Goal: Task Accomplishment & Management: Complete application form

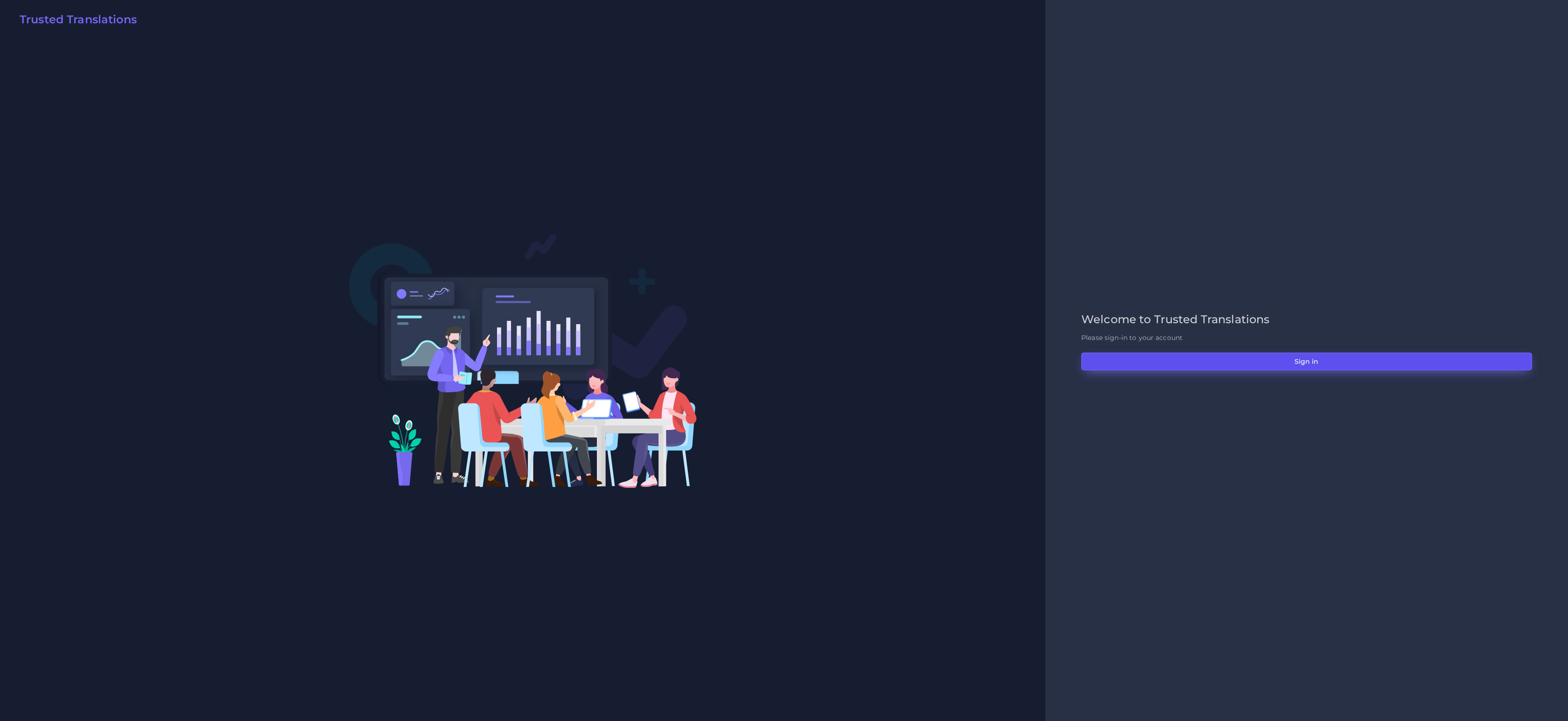
click at [1363, 357] on button "Sign in" at bounding box center [1306, 361] width 451 height 18
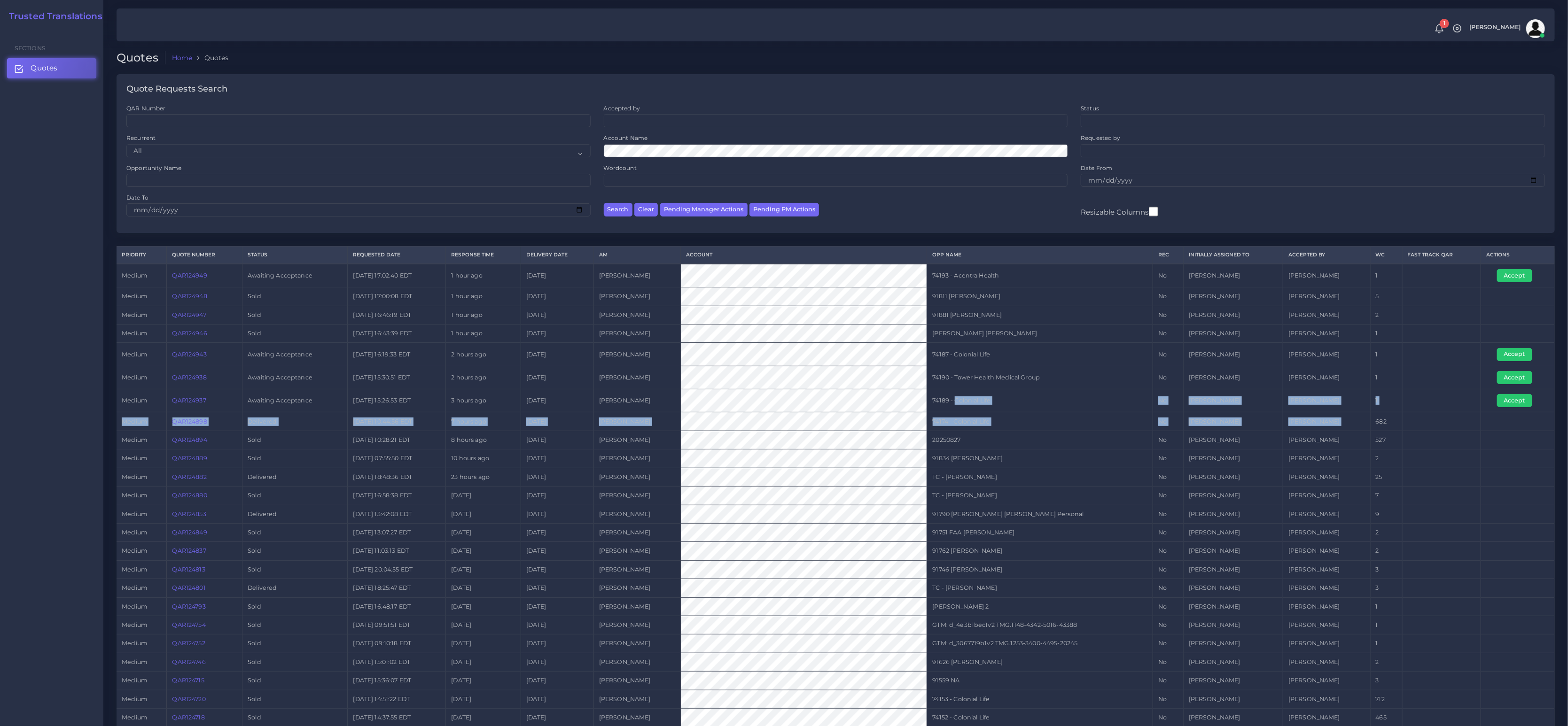
drag, startPoint x: 942, startPoint y: 399, endPoint x: 1388, endPoint y: 408, distance: 446.1
click at [1386, 410] on tr "medium QAR124937 Awaiting Acceptance 2025-08-27 15:26:53 EDT 3 hours ago 2025-0…" at bounding box center [835, 401] width 1439 height 23
click at [1506, 402] on button "Accept" at bounding box center [1515, 400] width 36 height 13
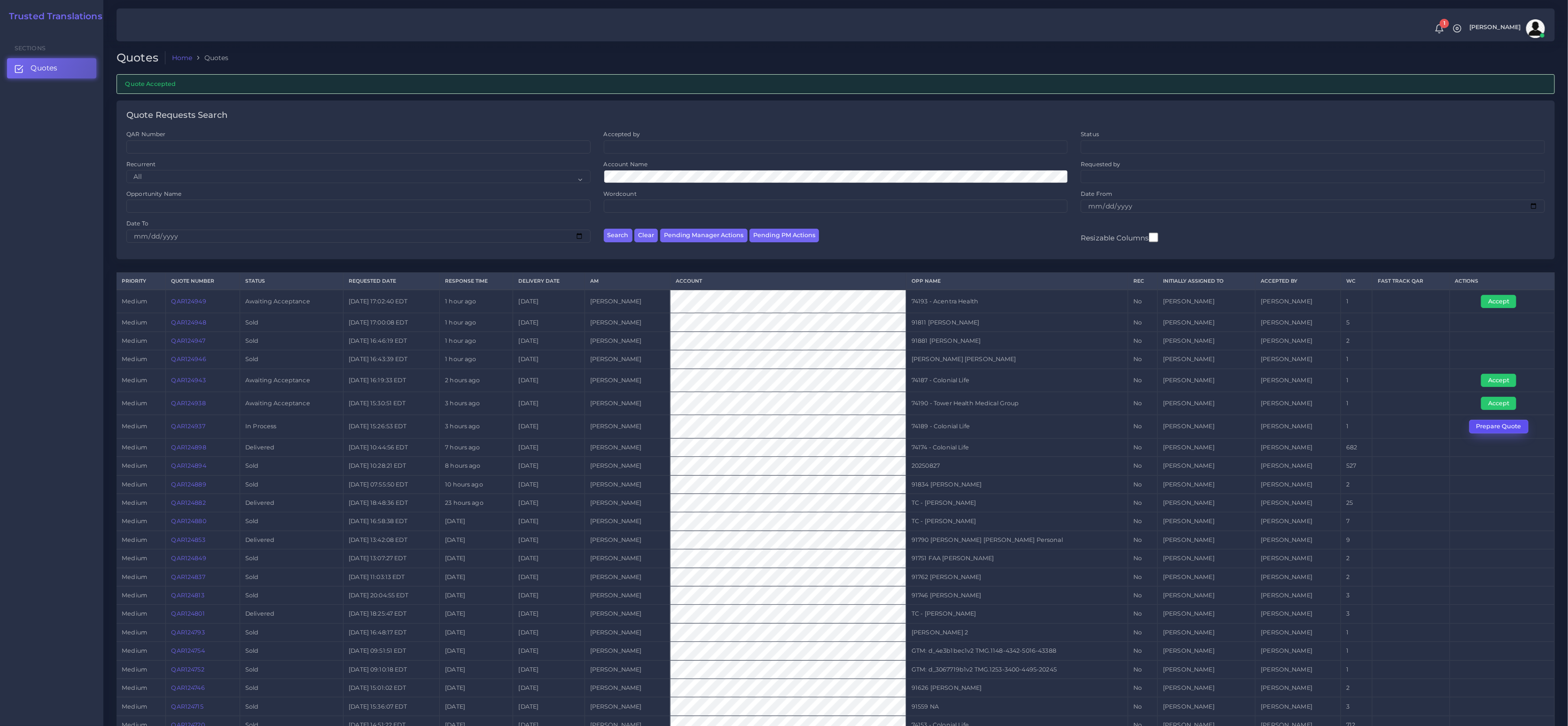
click at [1509, 424] on button "Prepare Quote" at bounding box center [1499, 426] width 59 height 13
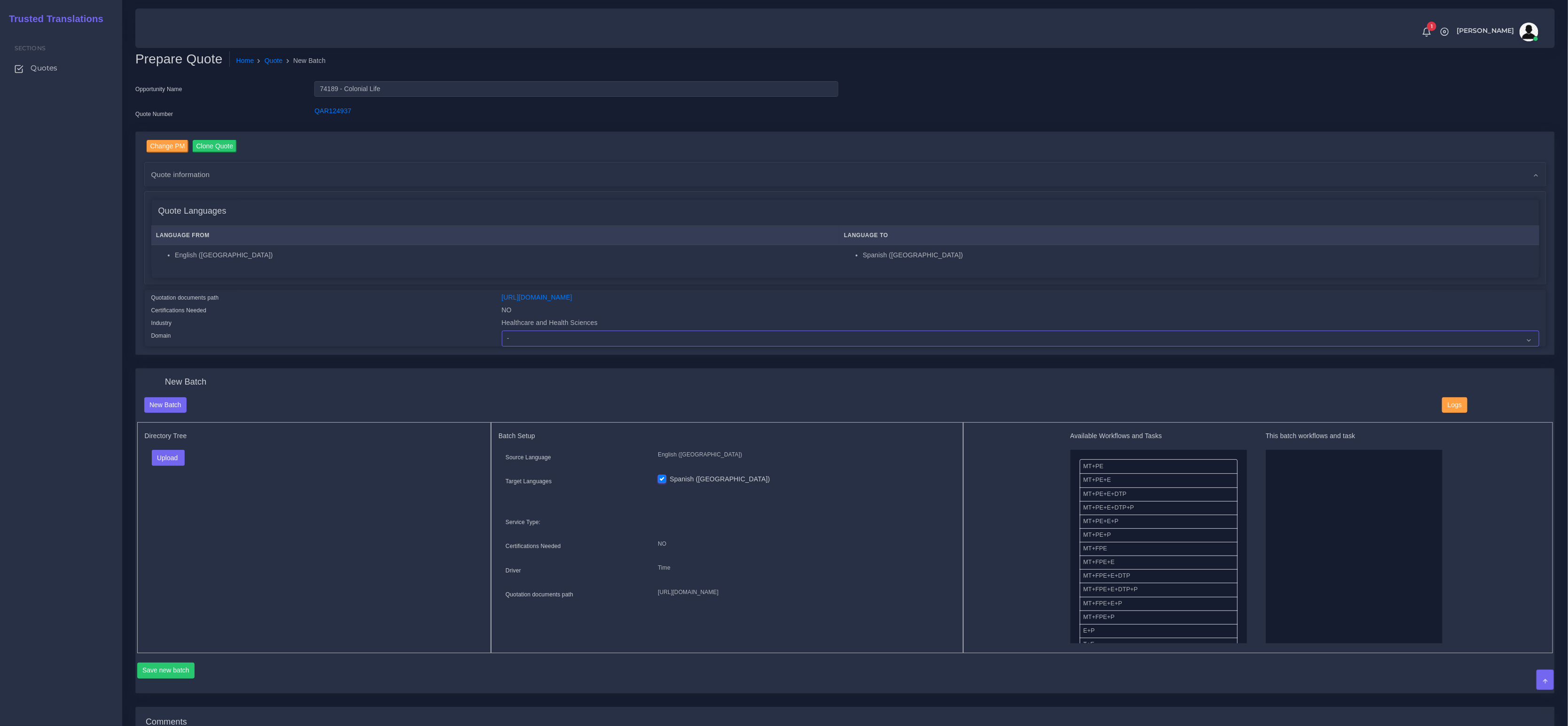
click at [599, 339] on select "- Advertising and Media Agriculture, Forestry and Fishing Architecture, Buildin…" at bounding box center [1021, 339] width 1038 height 16
select select "Healthcare and Health Sciences"
click at [502, 331] on select "- Advertising and Media Agriculture, Forestry and Fishing Architecture, Buildin…" at bounding box center [1021, 339] width 1038 height 16
drag, startPoint x: 493, startPoint y: 176, endPoint x: 503, endPoint y: 172, distance: 10.8
click at [495, 174] on div "Quote information" at bounding box center [845, 174] width 1401 height 24
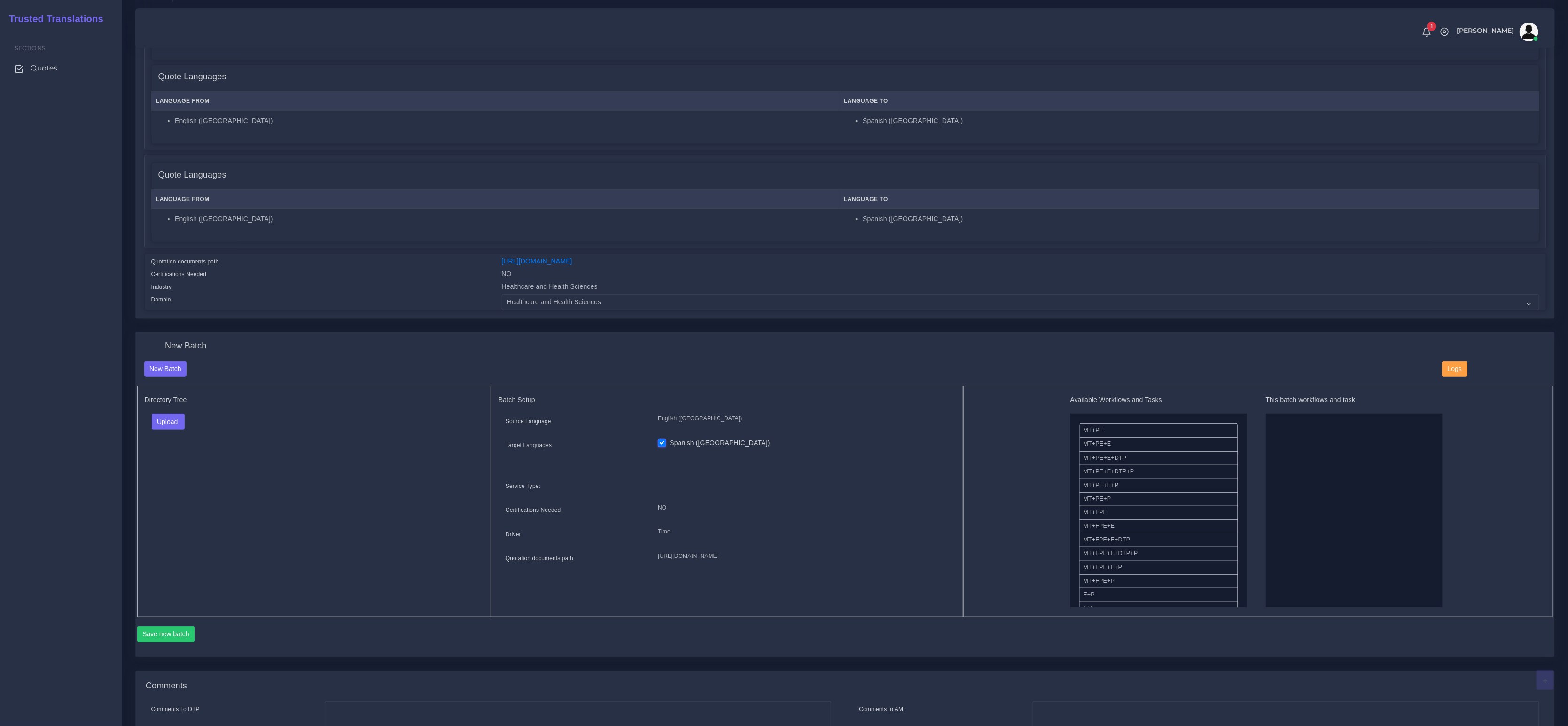
scroll to position [617, 0]
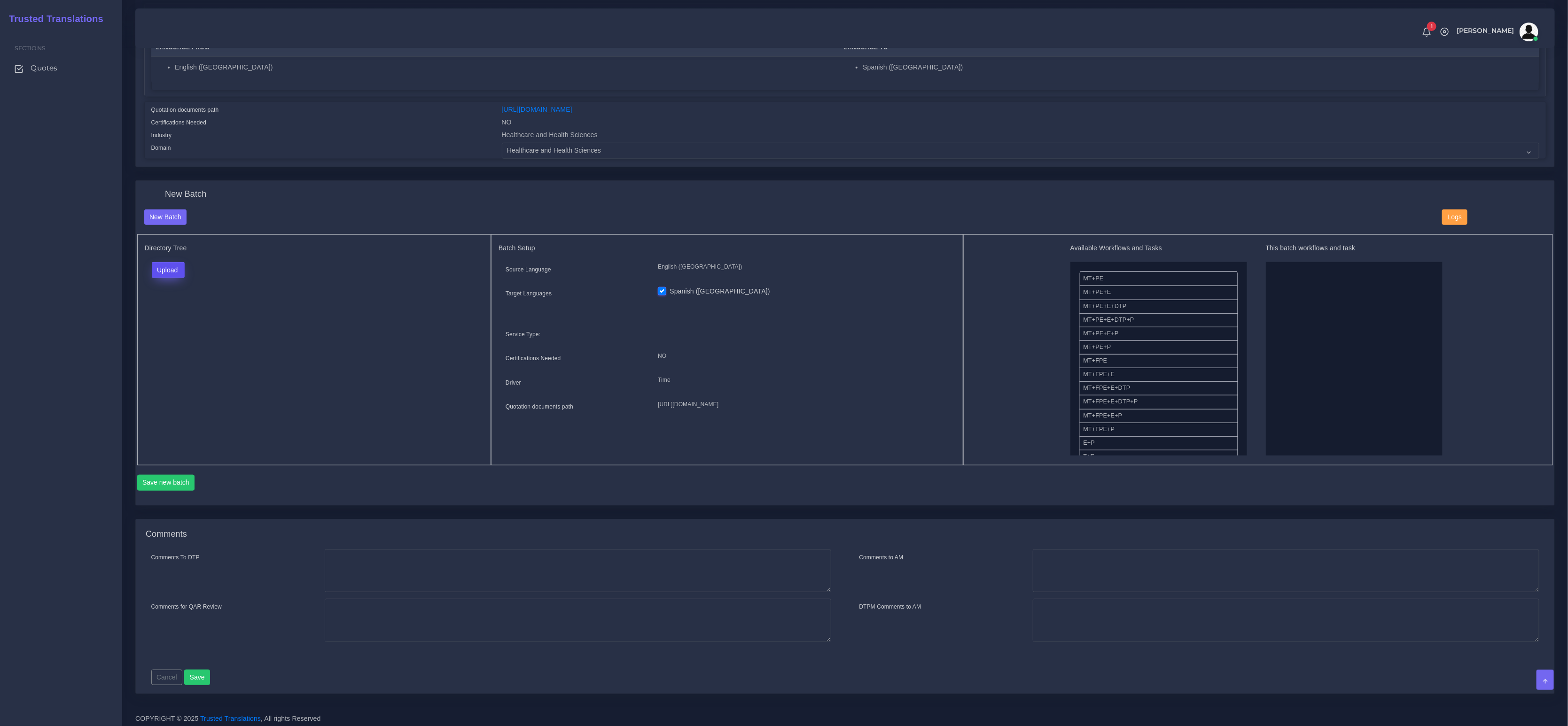
click at [172, 269] on button "Upload" at bounding box center [169, 270] width 33 height 16
click at [162, 301] on label "Files" at bounding box center [185, 306] width 65 height 12
drag, startPoint x: 1112, startPoint y: 332, endPoint x: 1234, endPoint y: 344, distance: 122.6
drag, startPoint x: 1106, startPoint y: 386, endPoint x: 1256, endPoint y: 384, distance: 150.0
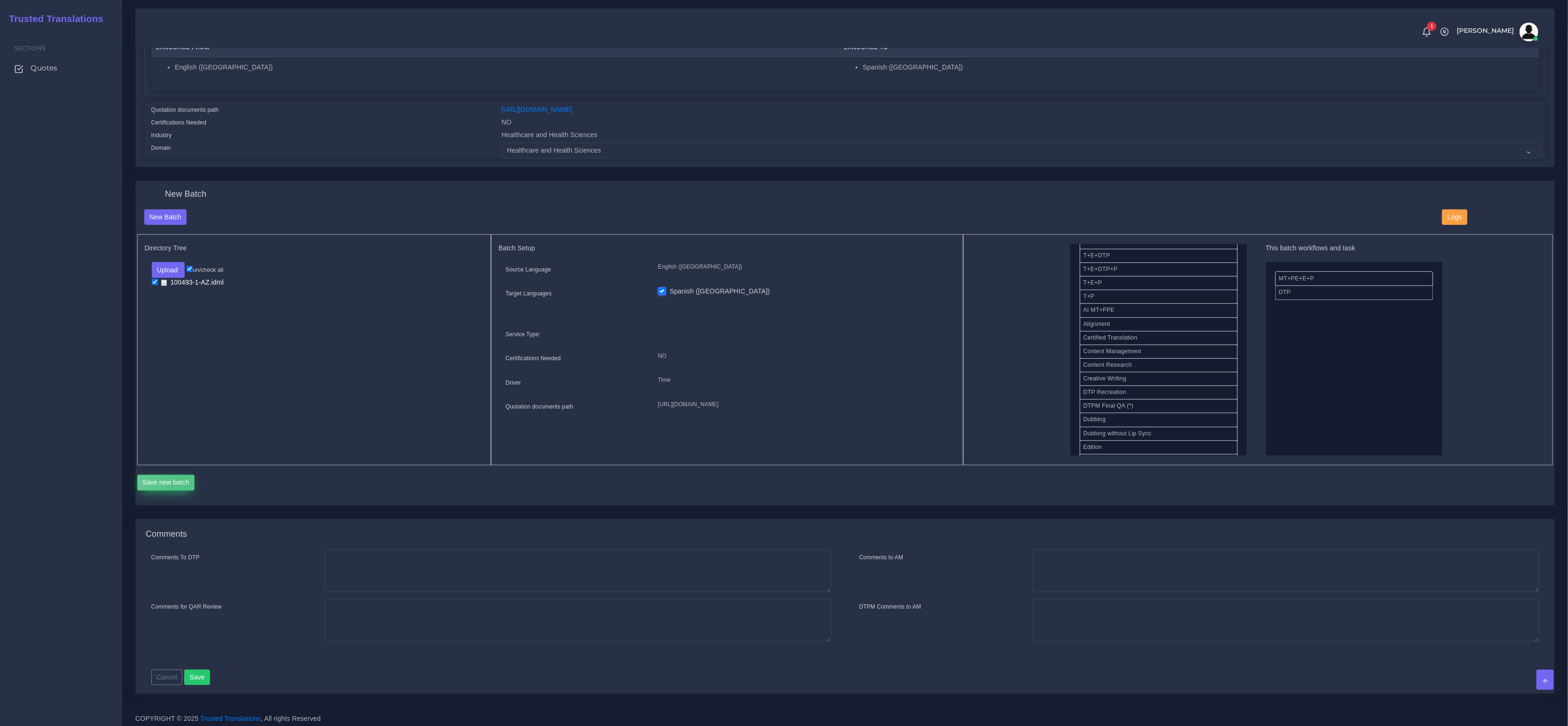
click at [184, 480] on button "Save new batch" at bounding box center [166, 483] width 58 height 16
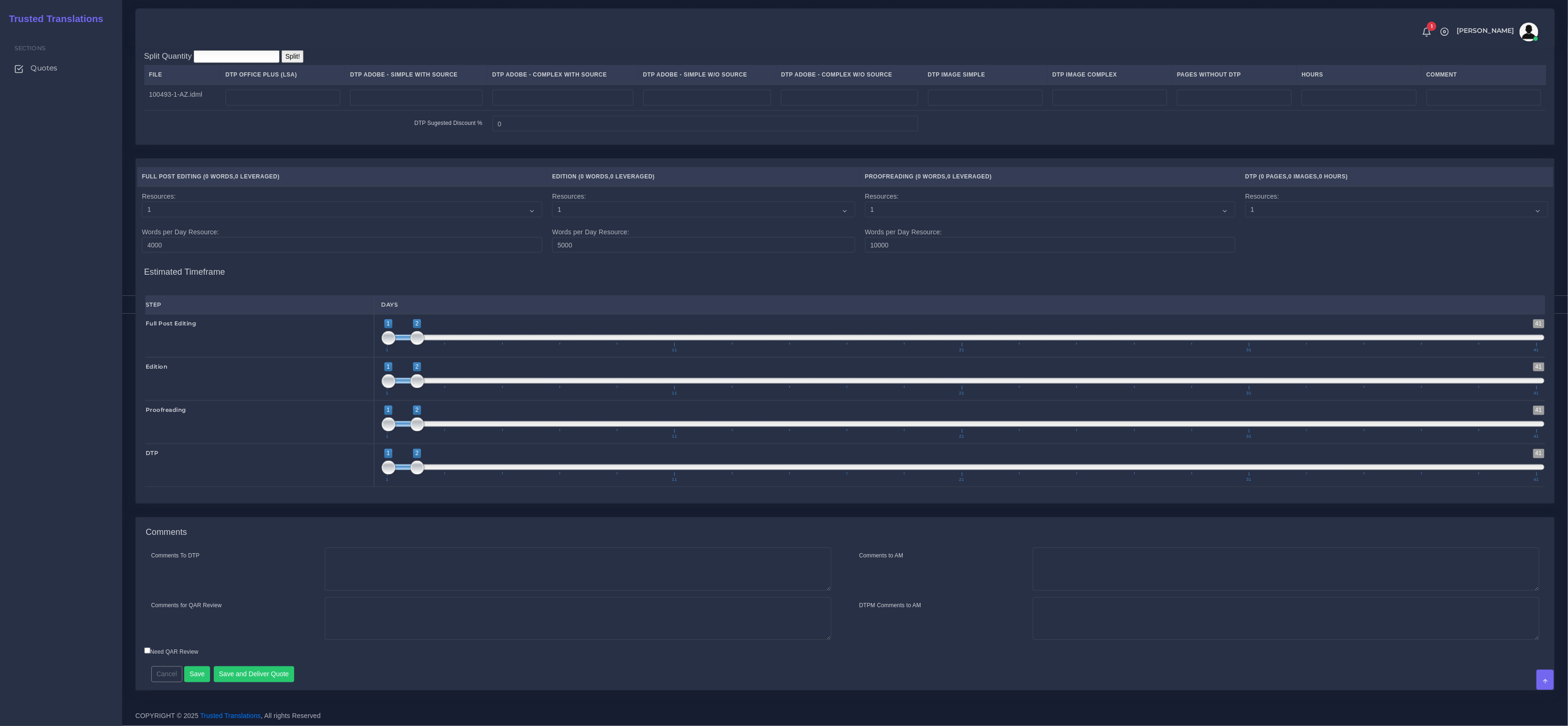
scroll to position [822, 0]
click at [404, 558] on textarea "Comments To DTP" at bounding box center [578, 569] width 506 height 43
paste textarea "Usual Instructions - LSA - Colonial Life"
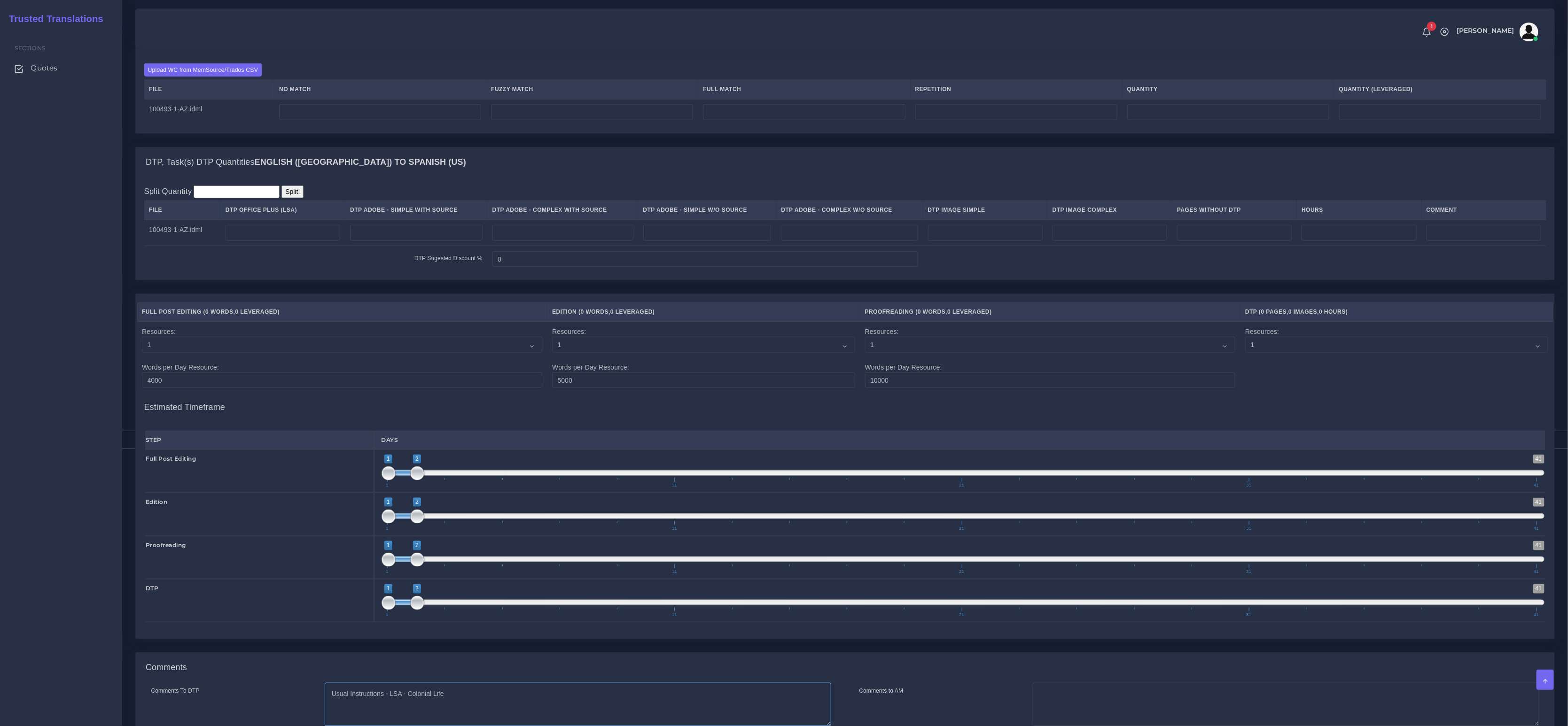
type textarea "Usual Instructions - LSA - Colonial Life"
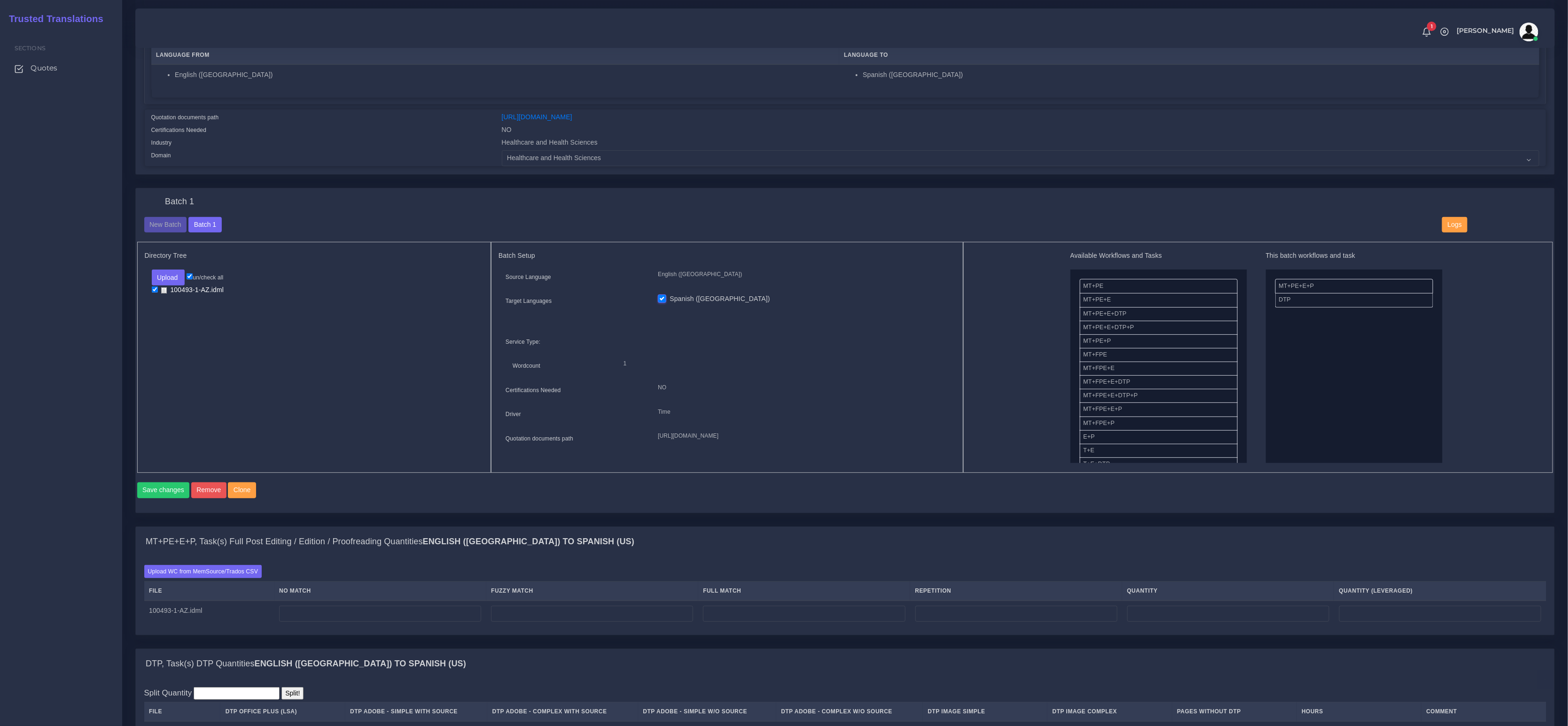
scroll to position [195, 0]
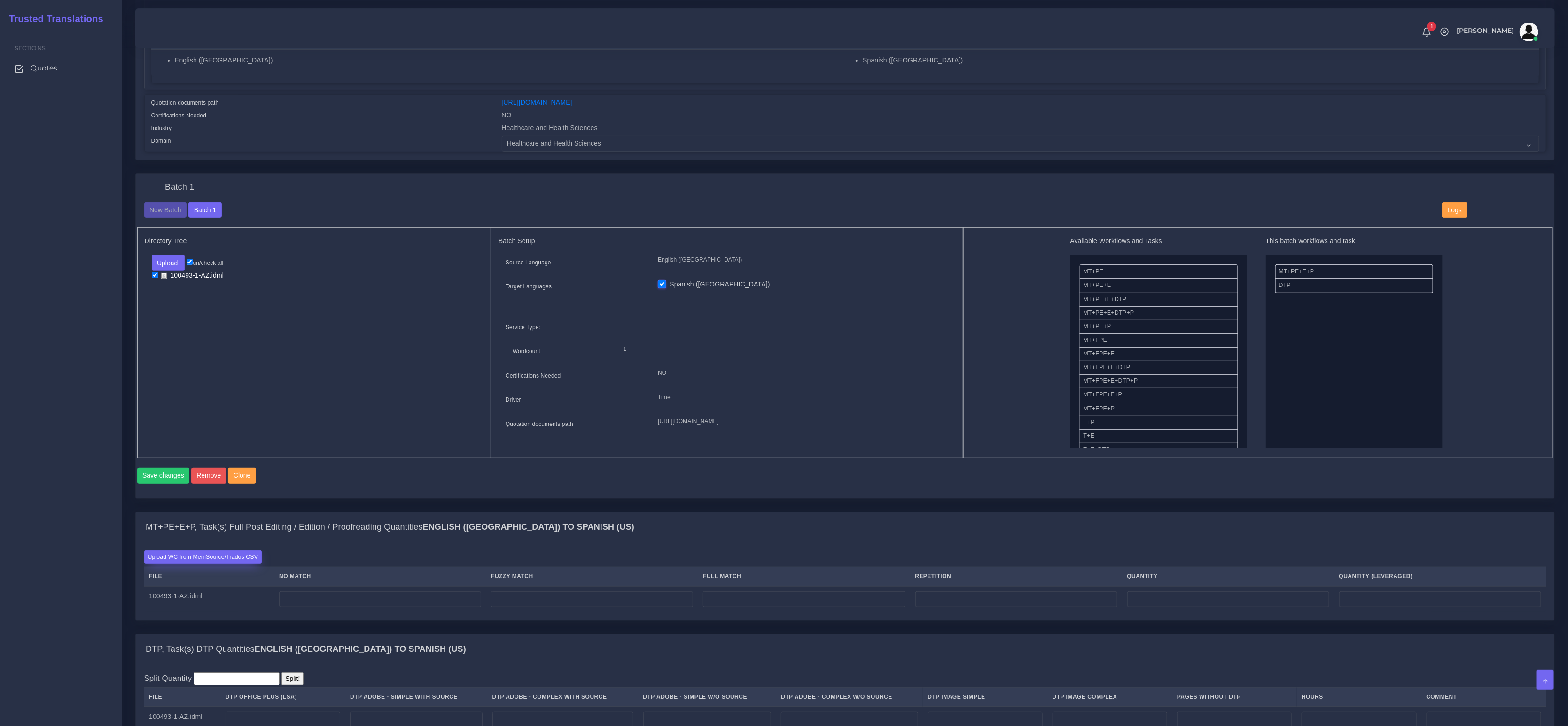
click at [204, 563] on label "Upload WC from MemSource/Trados CSV" at bounding box center [203, 557] width 118 height 13
click at [0, 0] on input "Upload WC from MemSource/Trados CSV" at bounding box center [0, 0] width 0 height 0
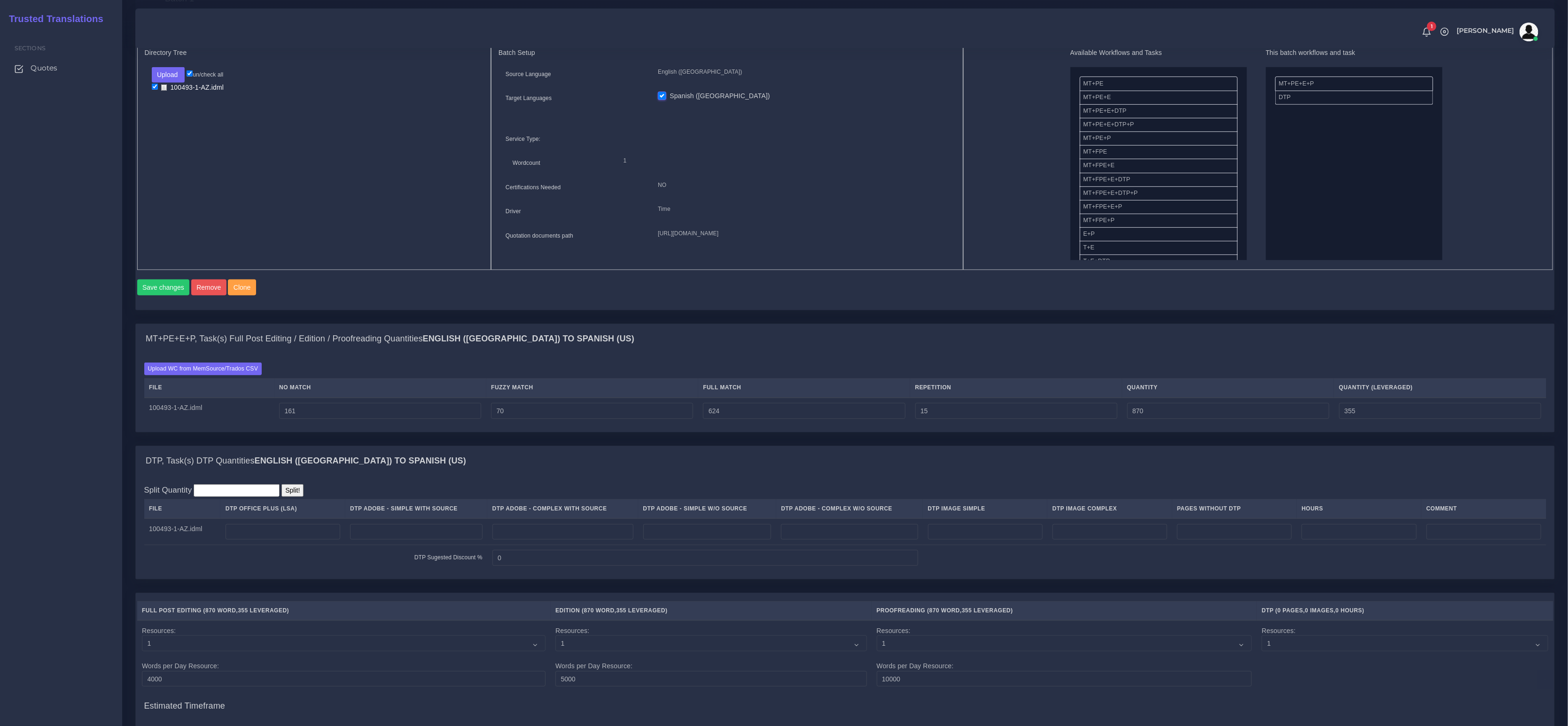
scroll to position [518, 0]
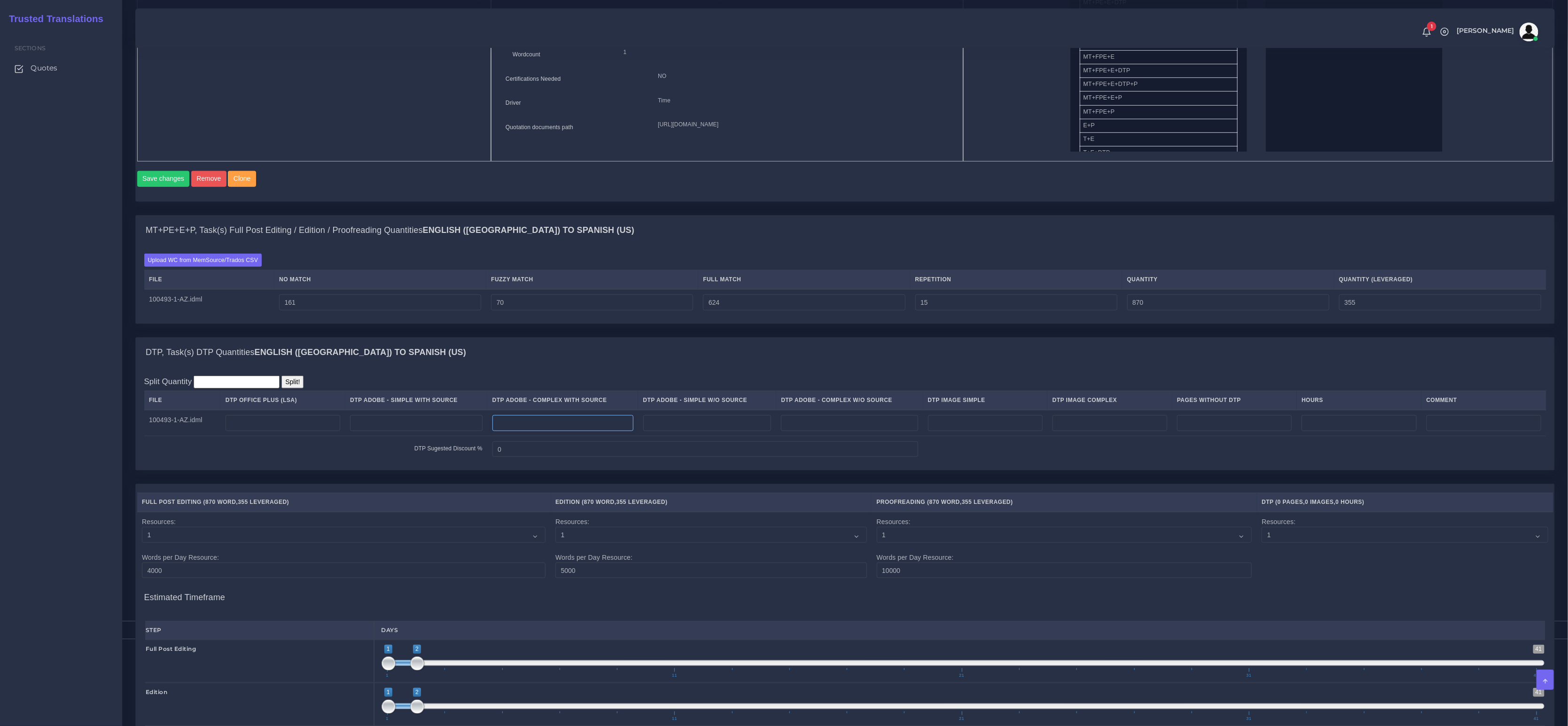
click at [599, 431] on input "number" at bounding box center [563, 423] width 141 height 16
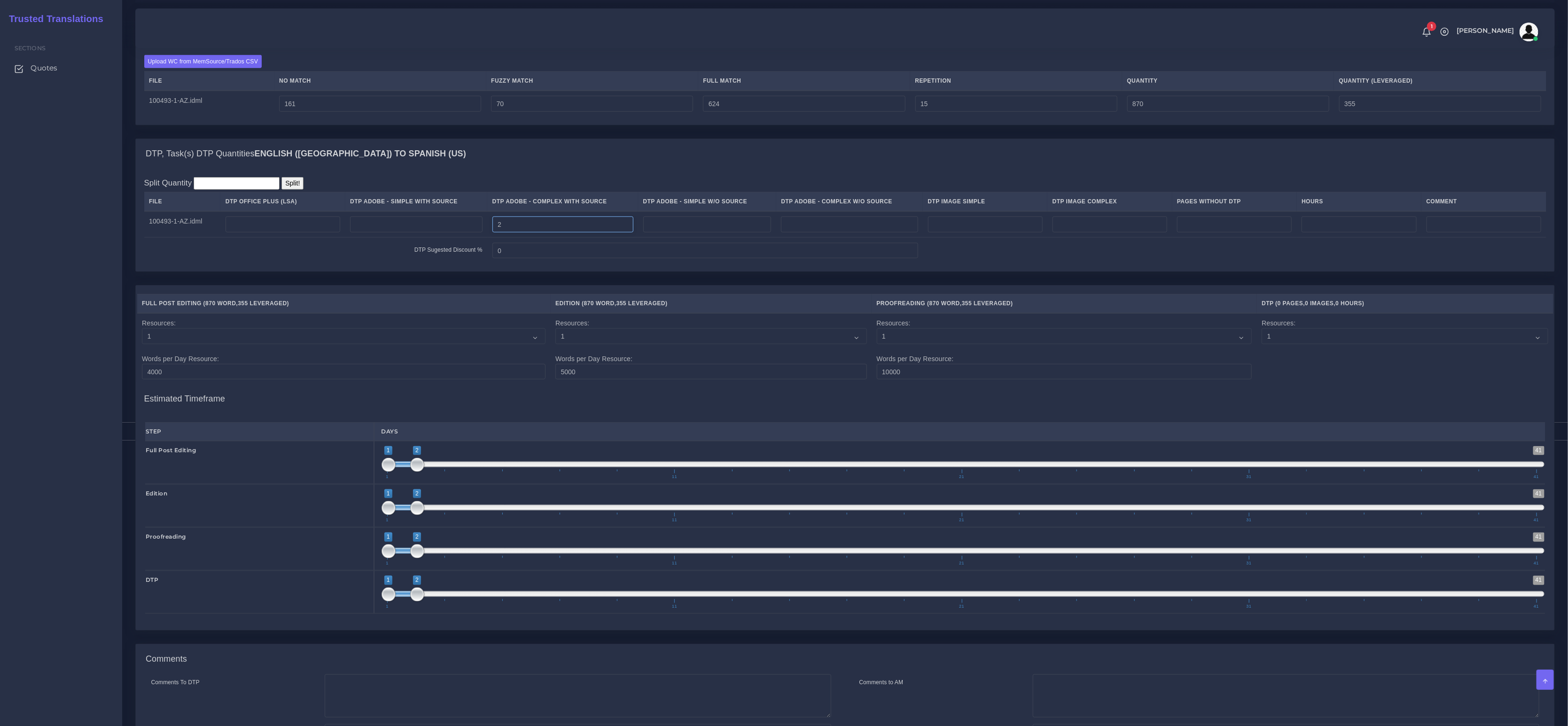
scroll to position [849, 0]
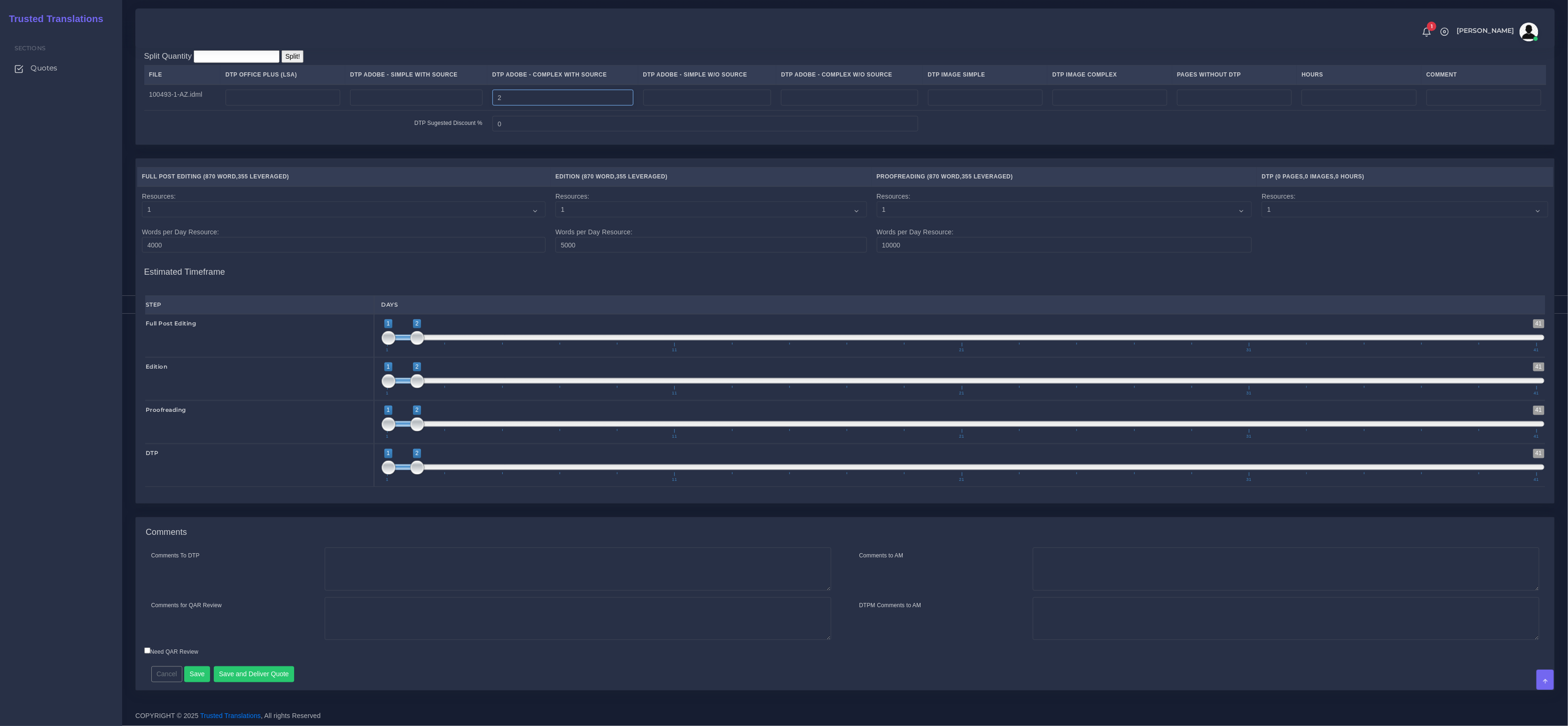
type input "2"
click at [361, 577] on textarea "Comments To DTP" at bounding box center [578, 569] width 506 height 43
paste textarea "Usual Instructions - LSA - Colonial Life"
type textarea "Usual Instructions - LSA - Colonial Life"
click at [261, 673] on button "Save and Deliver Quote" at bounding box center [254, 675] width 81 height 16
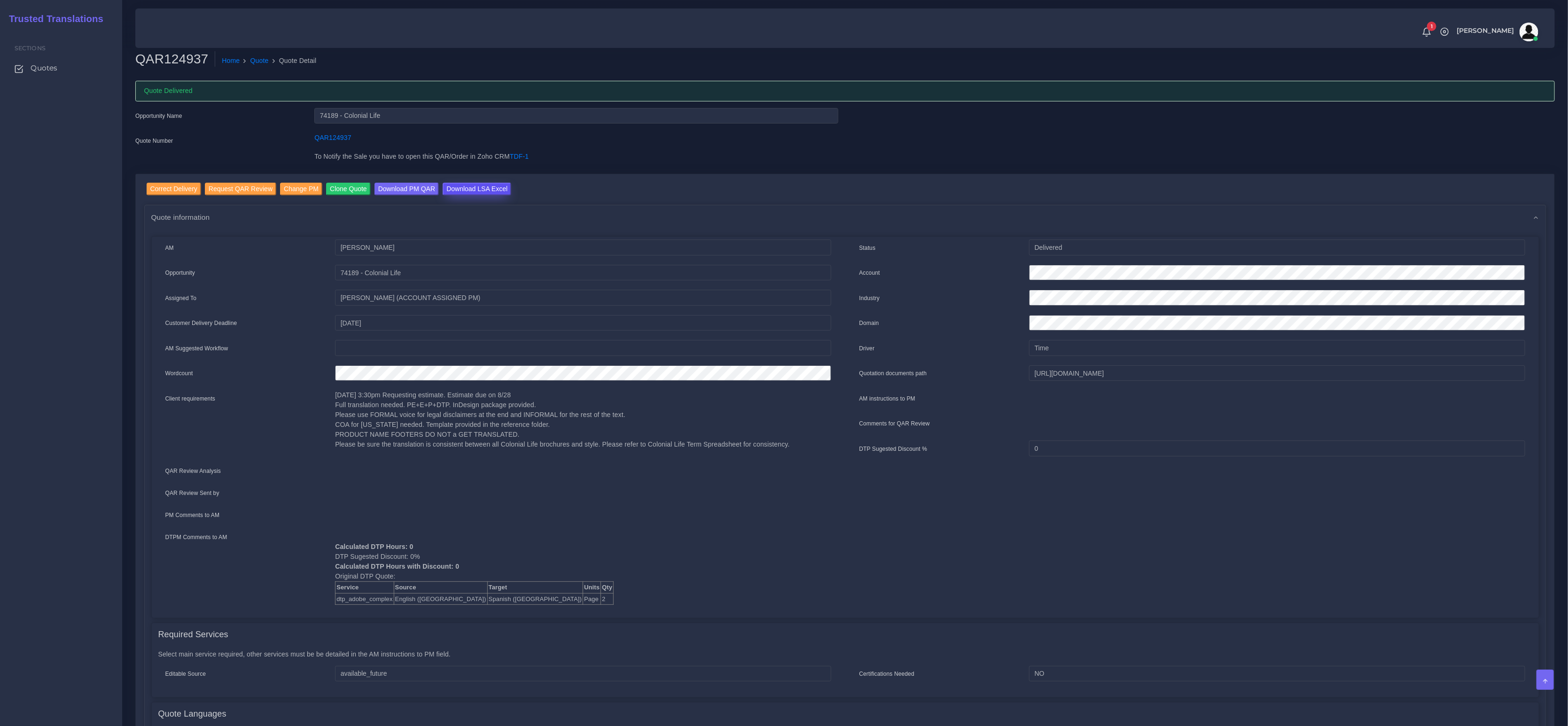
click at [484, 189] on input "Download LSA Excel" at bounding box center [477, 189] width 69 height 13
click at [254, 64] on link "Quote" at bounding box center [260, 61] width 18 height 10
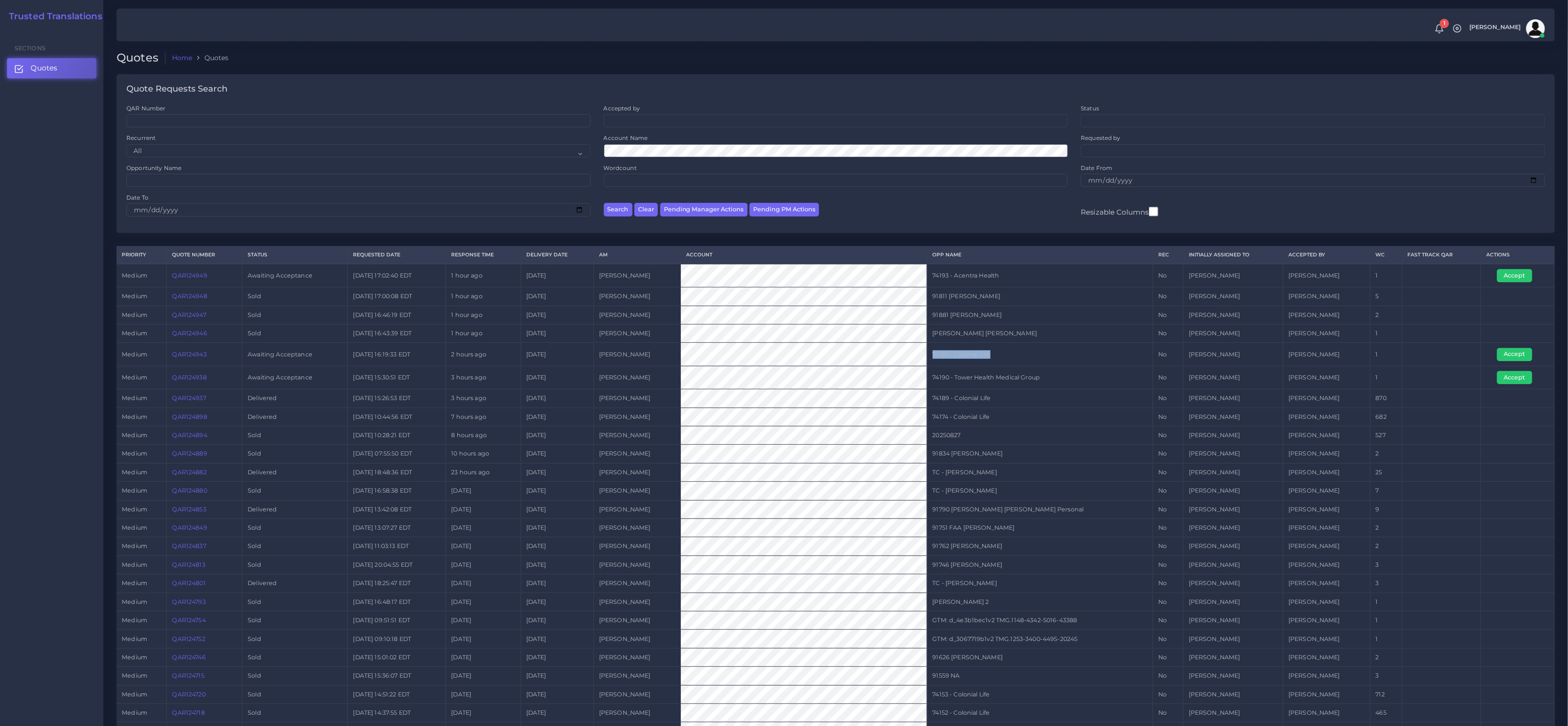
drag, startPoint x: 996, startPoint y: 355, endPoint x: 918, endPoint y: 355, distance: 78.0
click at [927, 355] on td "74187 - Colonial Life" at bounding box center [1040, 355] width 226 height 23
copy td "74187 - Colonial Life"
click at [927, 351] on td "74187 - Colonial Life" at bounding box center [1040, 355] width 226 height 23
click at [927, 354] on td "74187 - Colonial Life" at bounding box center [1040, 355] width 226 height 23
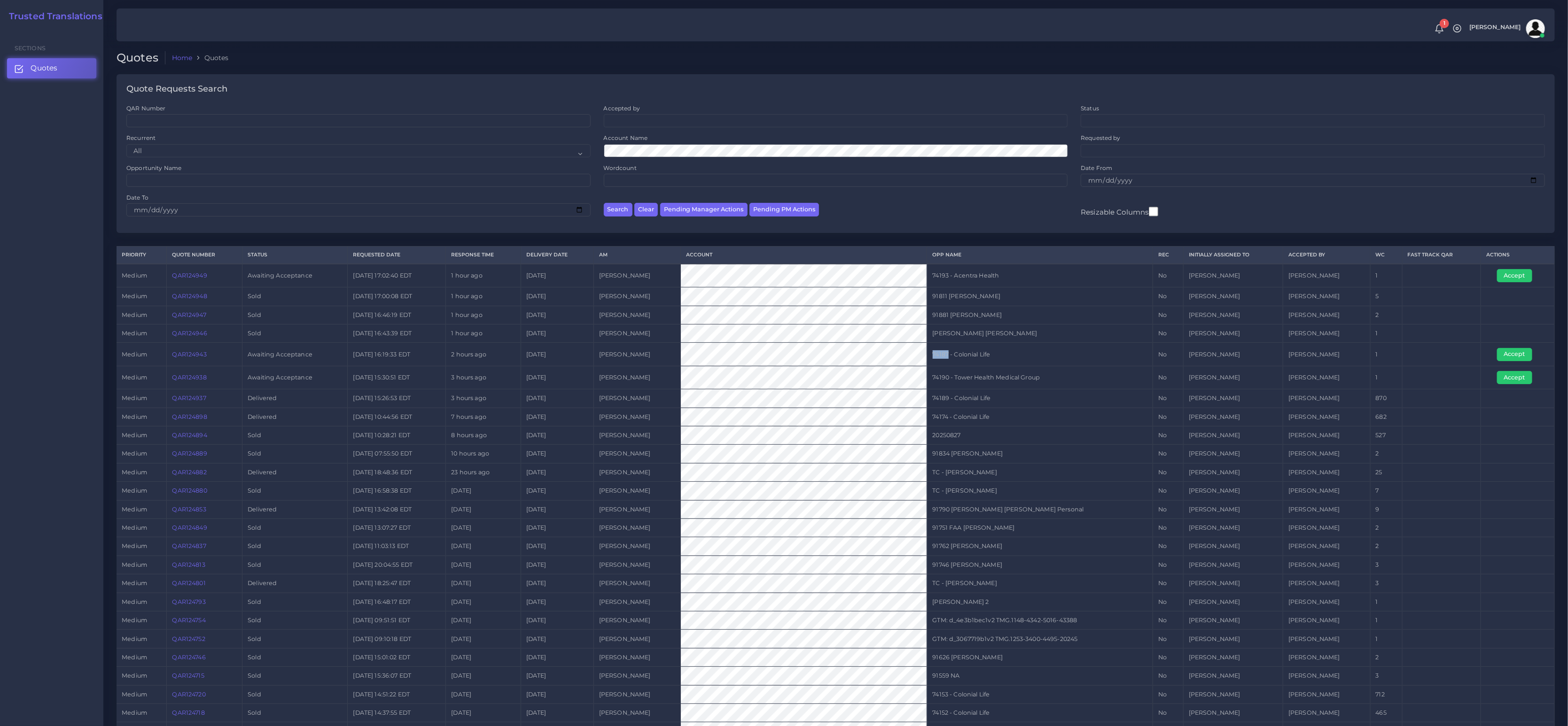
click at [927, 354] on td "74187 - Colonial Life" at bounding box center [1040, 355] width 226 height 23
copy td "74187"
drag, startPoint x: 968, startPoint y: 352, endPoint x: 1230, endPoint y: 361, distance: 262.2
click at [1261, 355] on tr "medium QAR124943 Awaiting Acceptance 2025-08-27 16:19:33 EDT 2 hours ago 2025-0…" at bounding box center [835, 355] width 1439 height 23
drag, startPoint x: 935, startPoint y: 357, endPoint x: 1436, endPoint y: 339, distance: 501.3
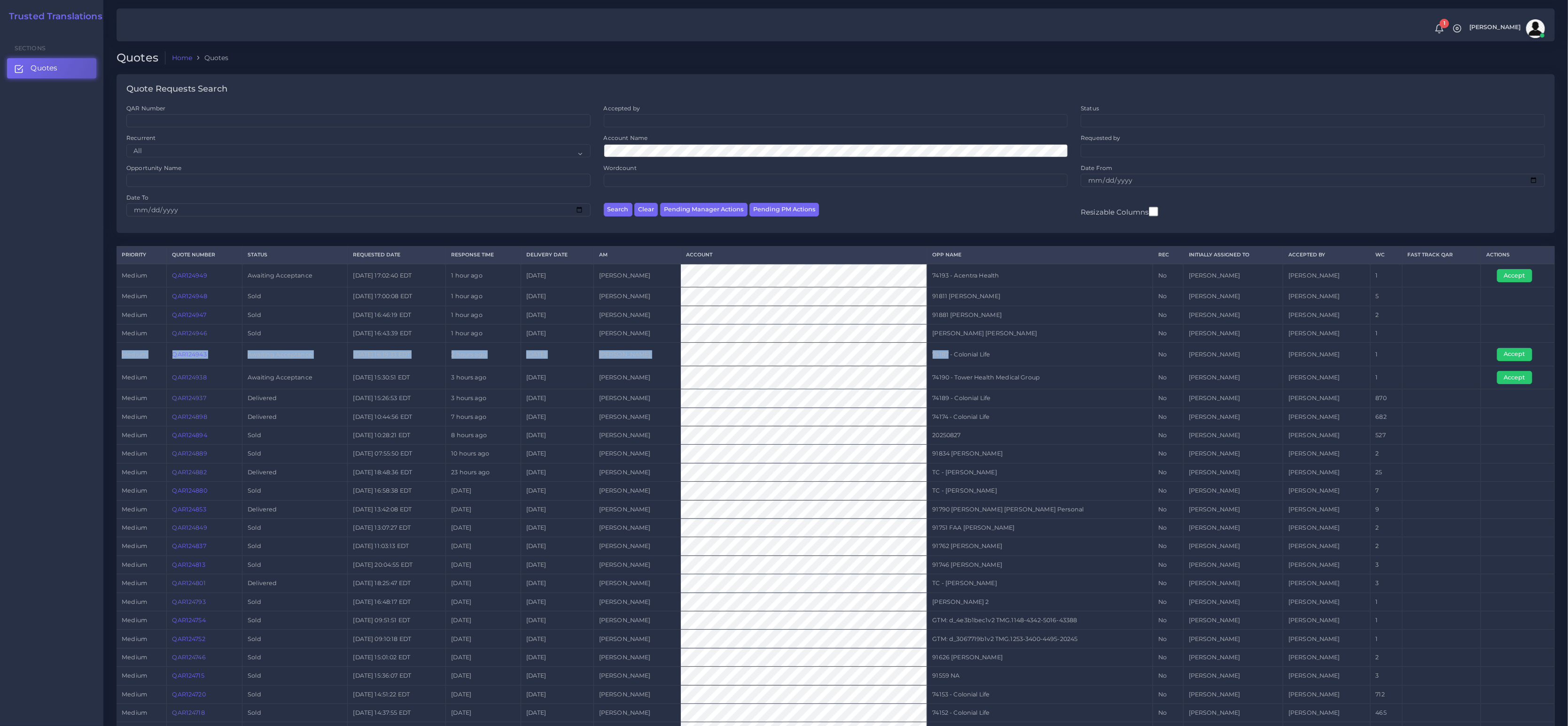
click at [1436, 339] on tbody "medium QAR124949 Awaiting Acceptance 2025-08-27 17:02:40 EDT 1 hour ago 2025-08…" at bounding box center [835, 548] width 1439 height 569
drag, startPoint x: 1165, startPoint y: 361, endPoint x: 1130, endPoint y: 361, distance: 35.0
click at [1163, 361] on td "No" at bounding box center [1168, 355] width 31 height 23
drag, startPoint x: 962, startPoint y: 351, endPoint x: 244, endPoint y: 357, distance: 718.0
click at [244, 357] on tr "medium QAR124943 Awaiting Acceptance 2025-08-27 16:19:33 EDT 2 hours ago 2025-0…" at bounding box center [835, 355] width 1439 height 23
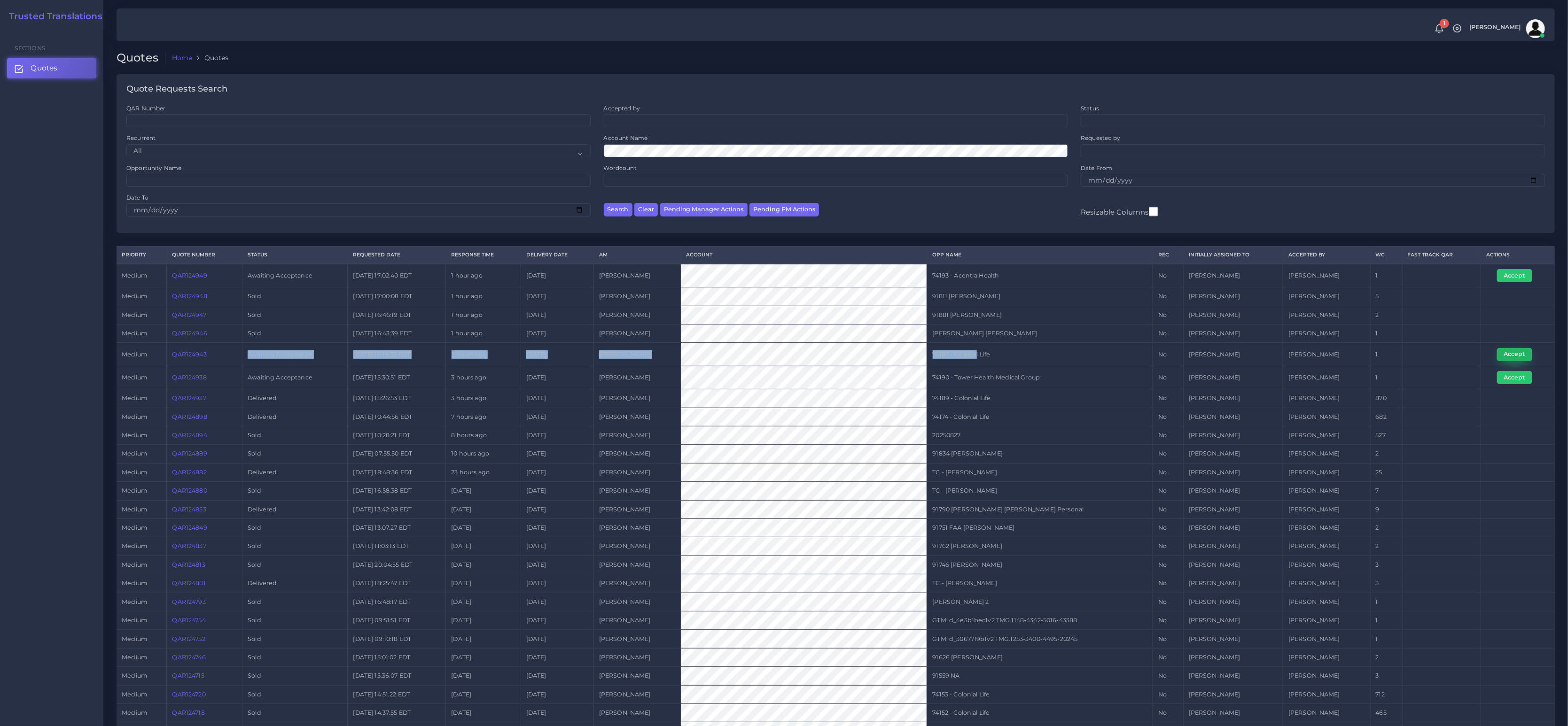
click at [1505, 354] on button "Accept" at bounding box center [1515, 354] width 36 height 13
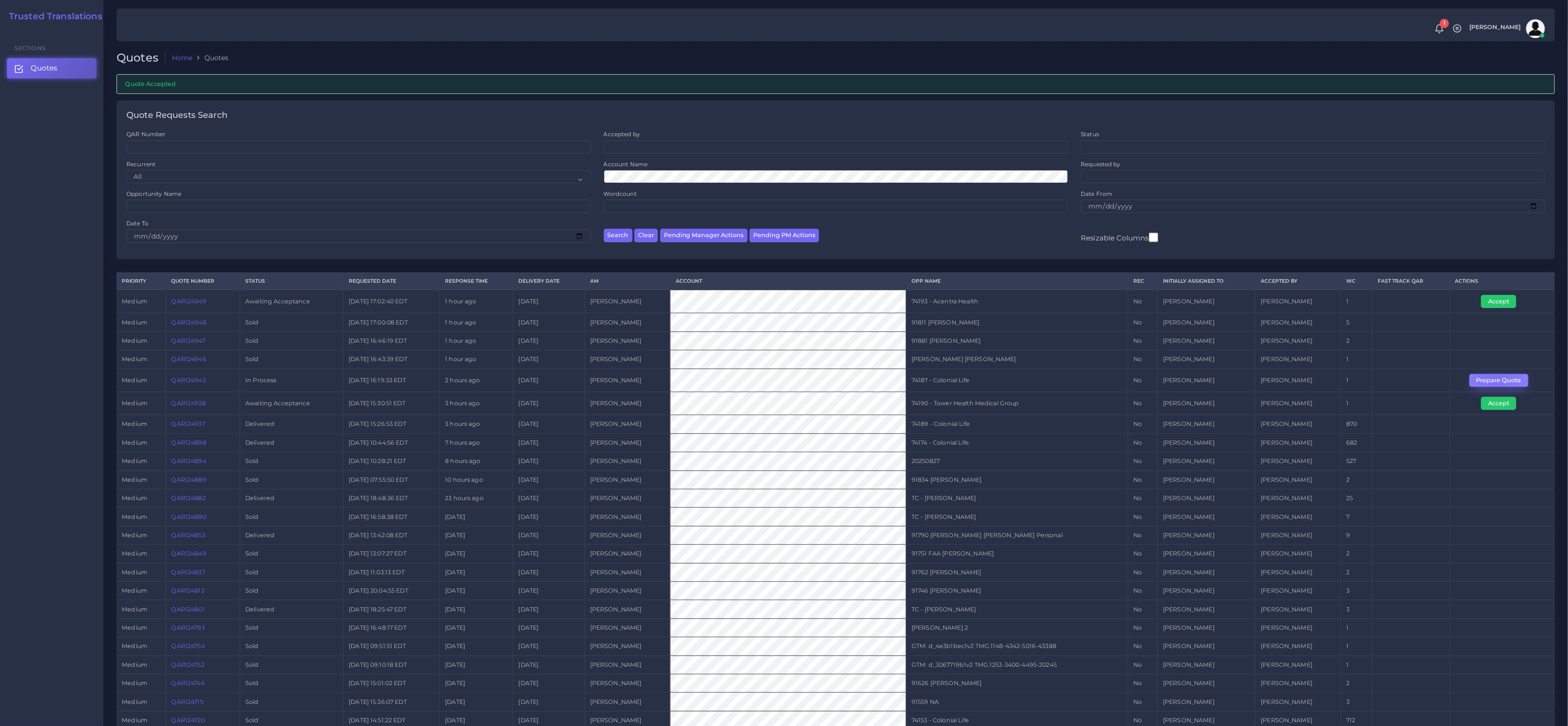
click at [1496, 379] on button "Prepare Quote" at bounding box center [1499, 380] width 59 height 13
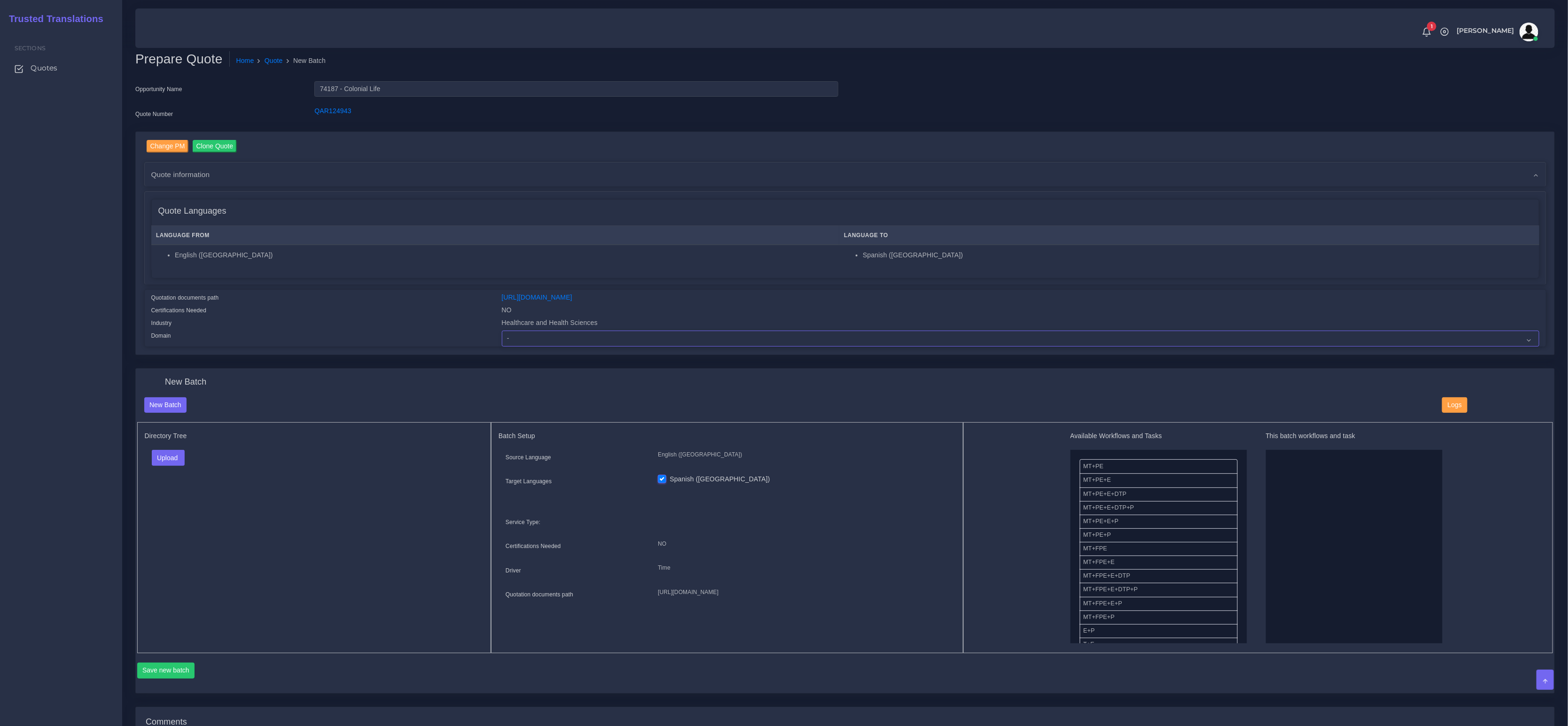
click at [592, 339] on select "- Advertising and Media Agriculture, Forestry and Fishing Architecture, Buildin…" at bounding box center [1021, 339] width 1038 height 16
select select "Healthcare and Health Sciences"
click at [502, 331] on select "- Advertising and Media Agriculture, Forestry and Fishing Architecture, Buildin…" at bounding box center [1021, 339] width 1038 height 16
click at [337, 509] on div "Directory Tree Upload Folder Files un/check all" at bounding box center [314, 537] width 354 height 231
click at [166, 455] on button "Upload" at bounding box center [169, 458] width 33 height 16
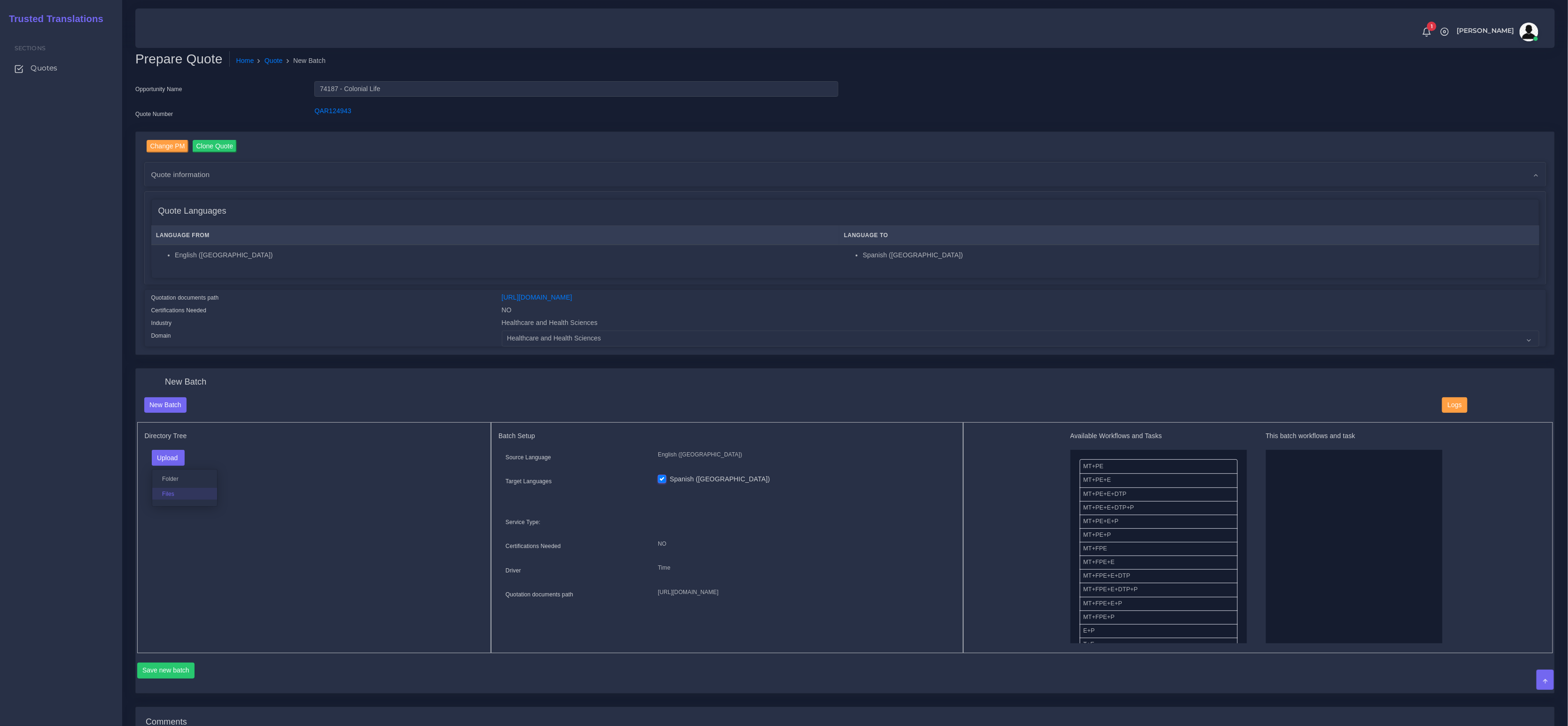
click at [166, 495] on label "Files" at bounding box center [185, 494] width 65 height 12
drag, startPoint x: 1098, startPoint y: 520, endPoint x: 1280, endPoint y: 527, distance: 182.1
drag, startPoint x: 1094, startPoint y: 573, endPoint x: 1328, endPoint y: 562, distance: 234.3
click at [172, 673] on button "Save new batch" at bounding box center [166, 671] width 58 height 16
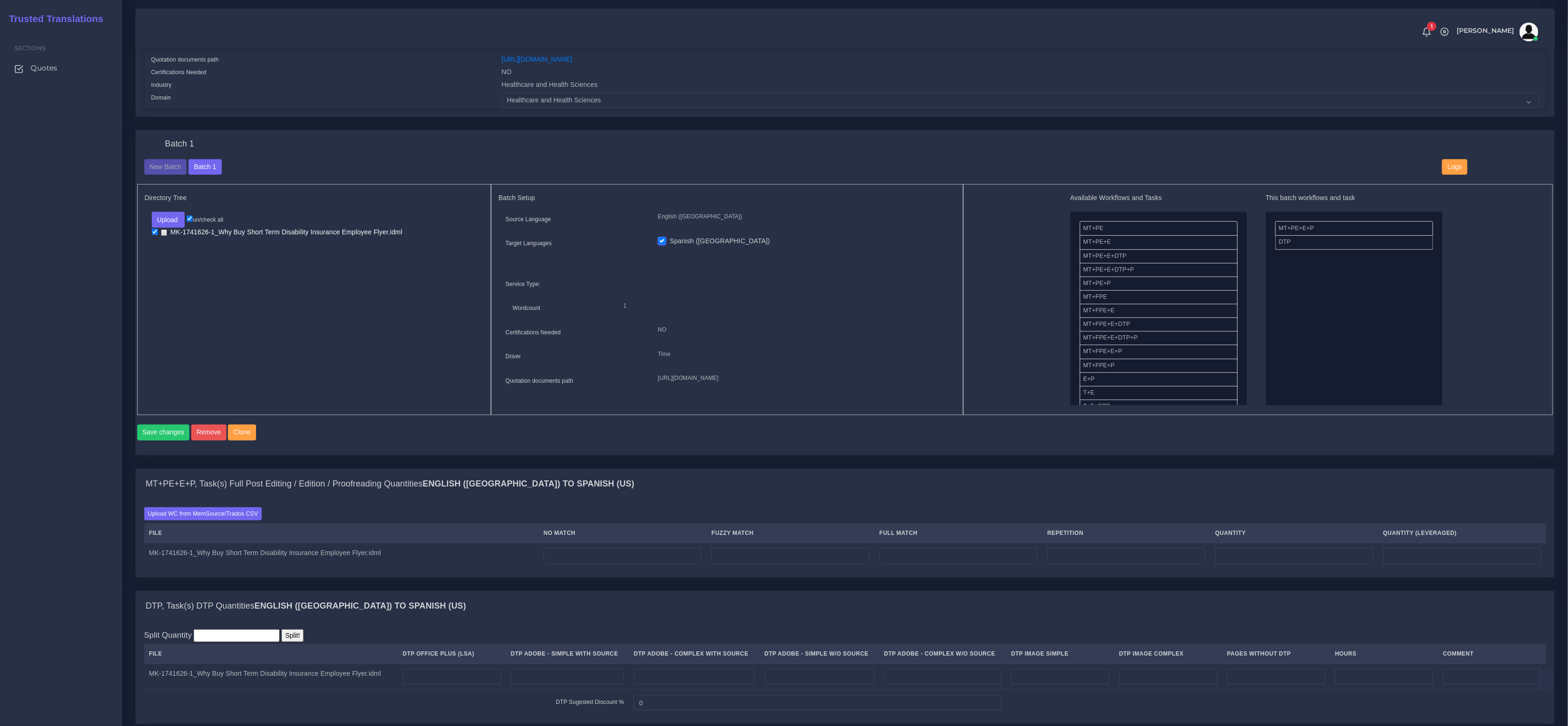
scroll to position [276, 0]
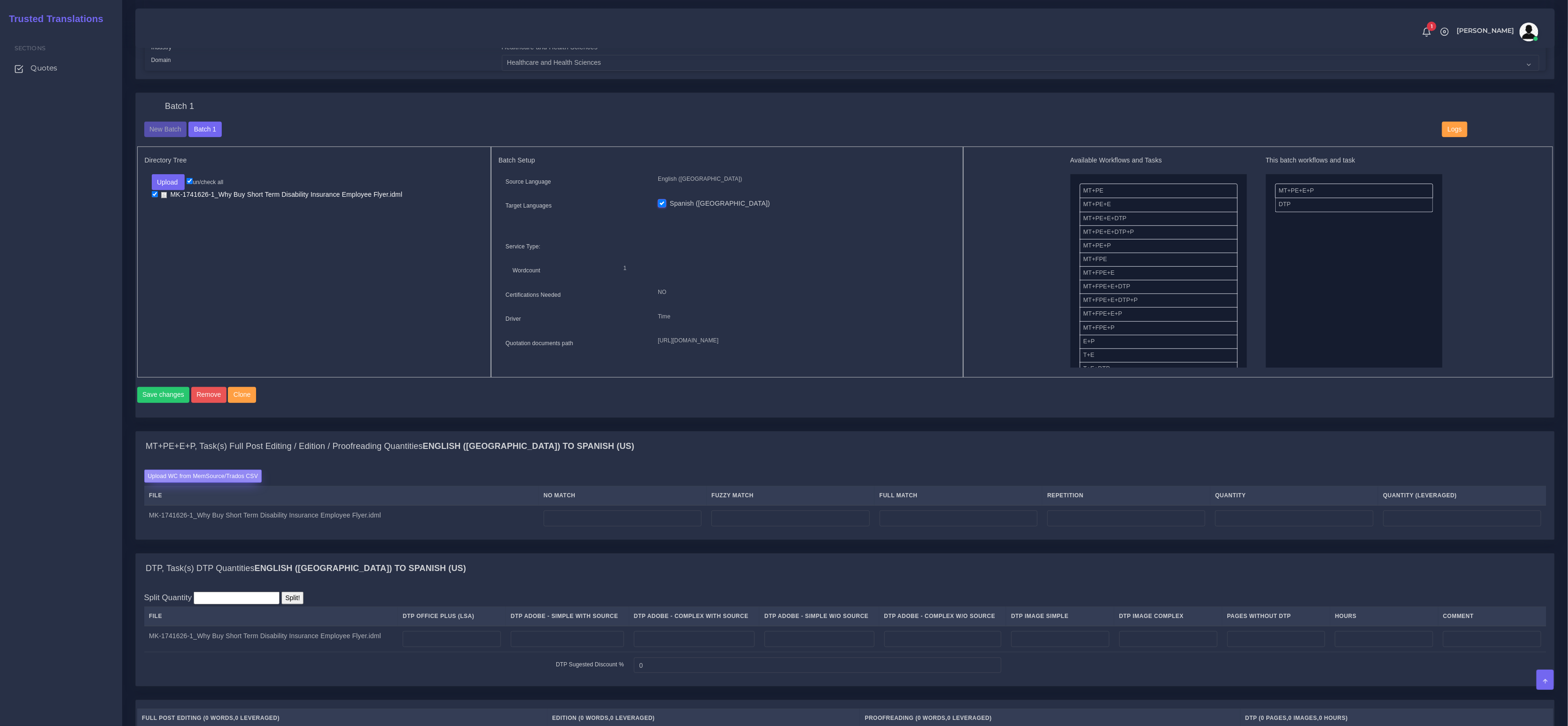
click at [219, 482] on label "Upload WC from MemSource/Trados CSV" at bounding box center [203, 476] width 118 height 13
click at [0, 0] on input "Upload WC from MemSource/Trados CSV" at bounding box center [0, 0] width 0 height 0
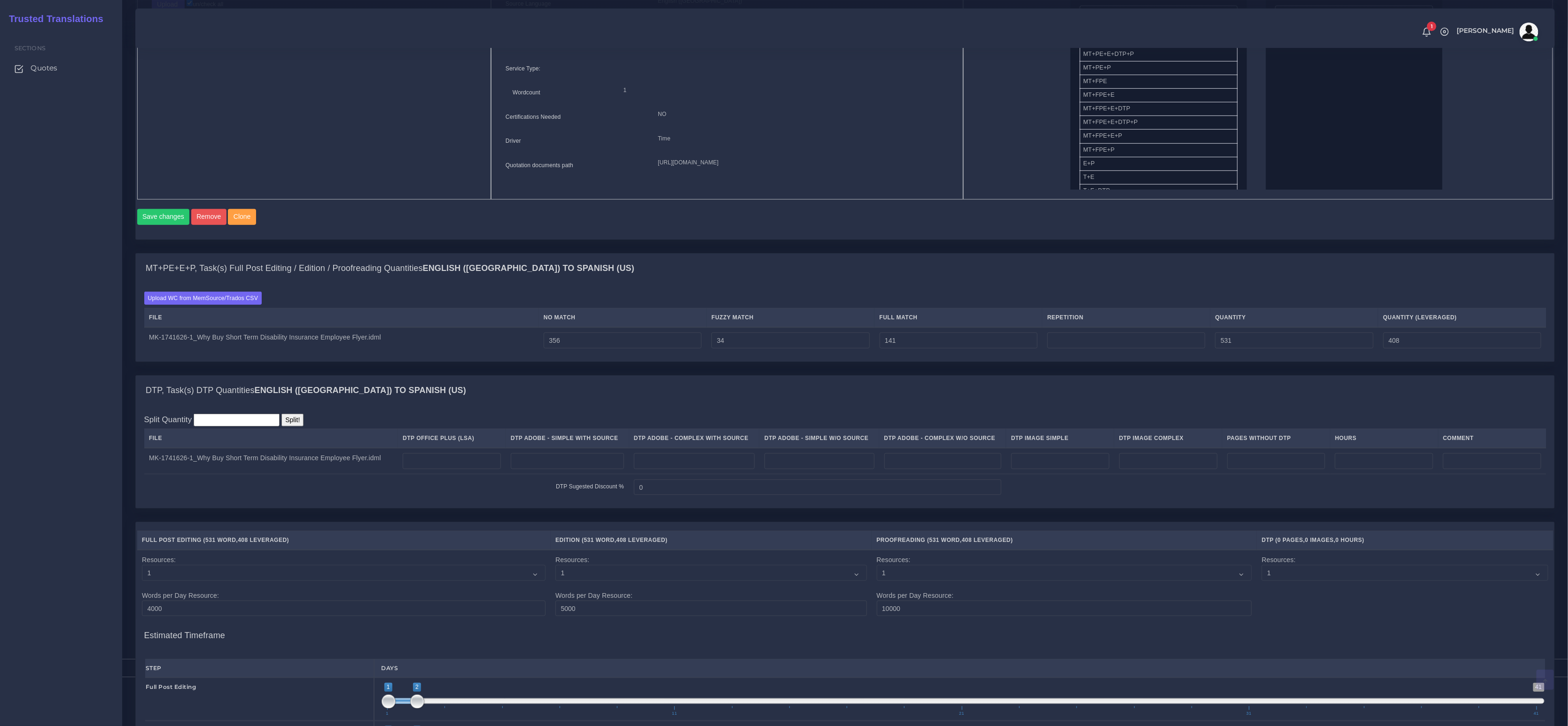
scroll to position [481, 0]
click at [456, 466] on input "number" at bounding box center [452, 461] width 98 height 16
click at [688, 467] on input "number" at bounding box center [694, 461] width 121 height 16
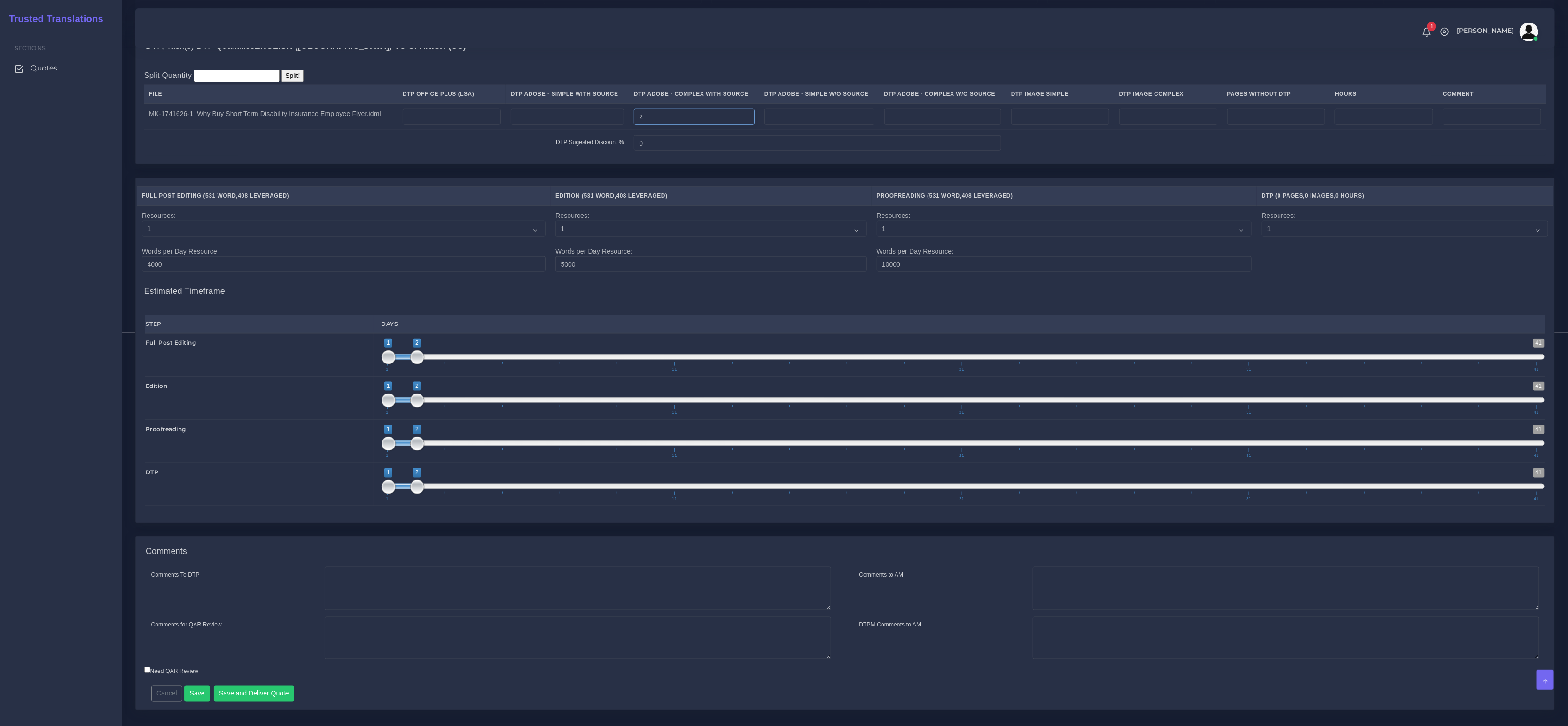
scroll to position [849, 0]
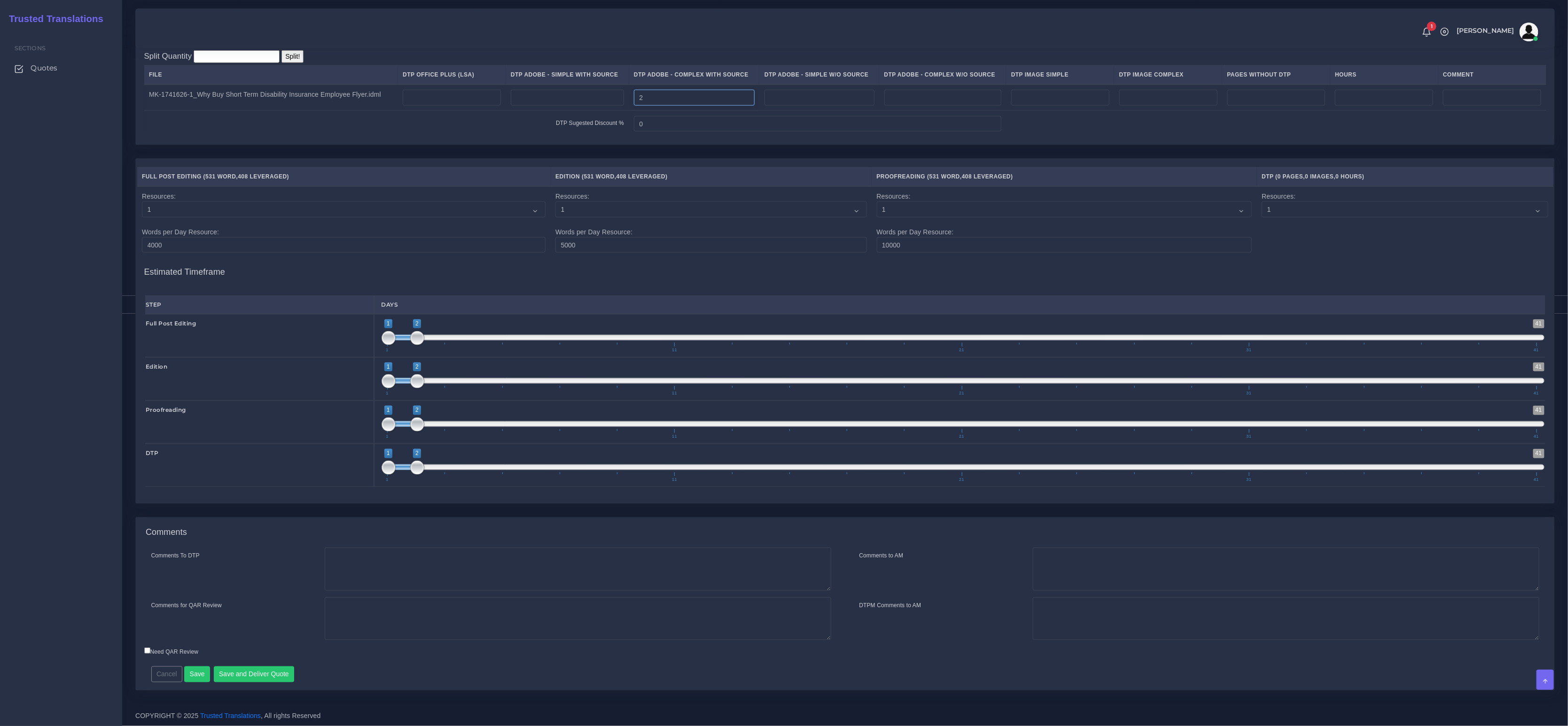
type input "2"
click at [373, 567] on textarea "Comments To DTP" at bounding box center [578, 569] width 506 height 43
paste textarea "Usual Instructions - LSA - Colonial Life"
type textarea "Usual Instructions - LSA - Colonial Life"
click at [243, 681] on button "Save and Deliver Quote" at bounding box center [254, 675] width 81 height 16
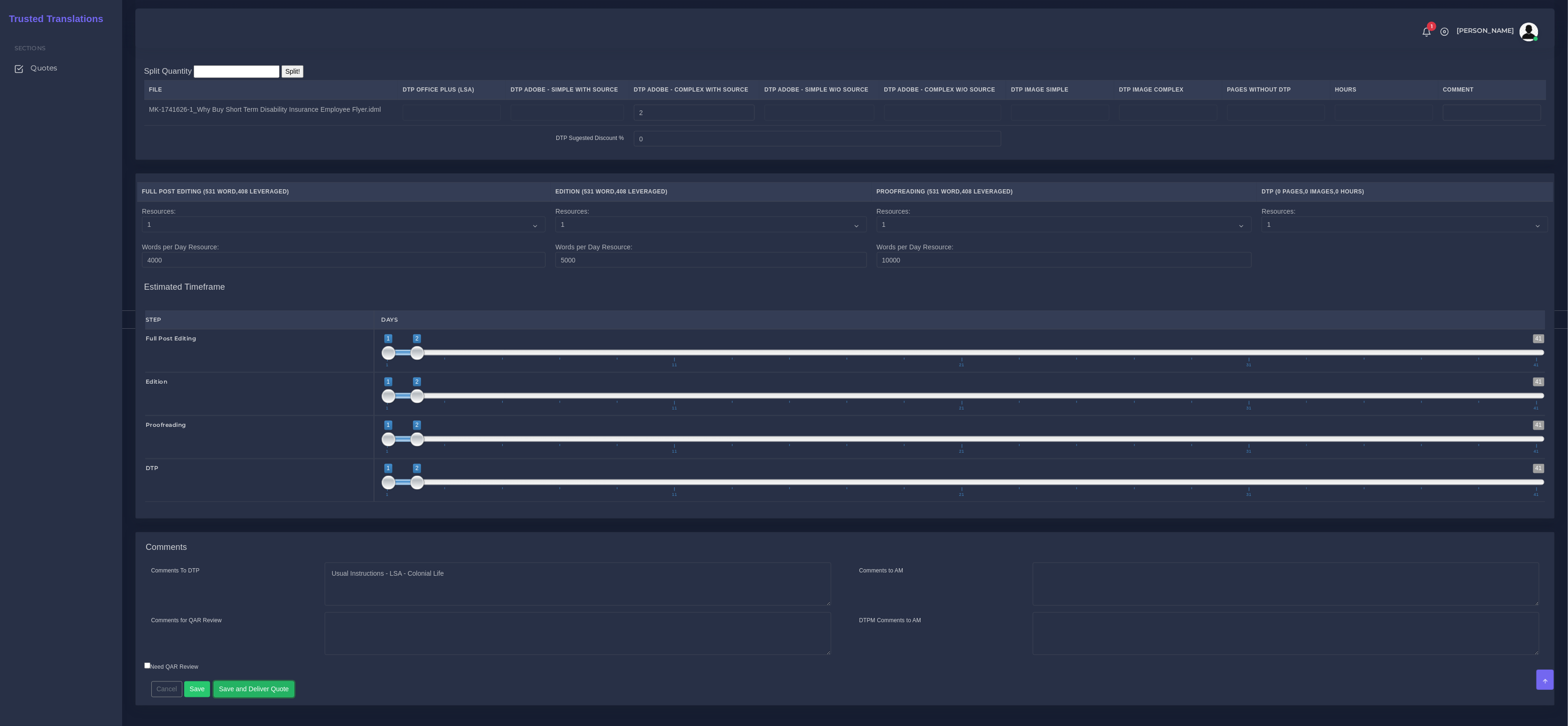
scroll to position [819, 0]
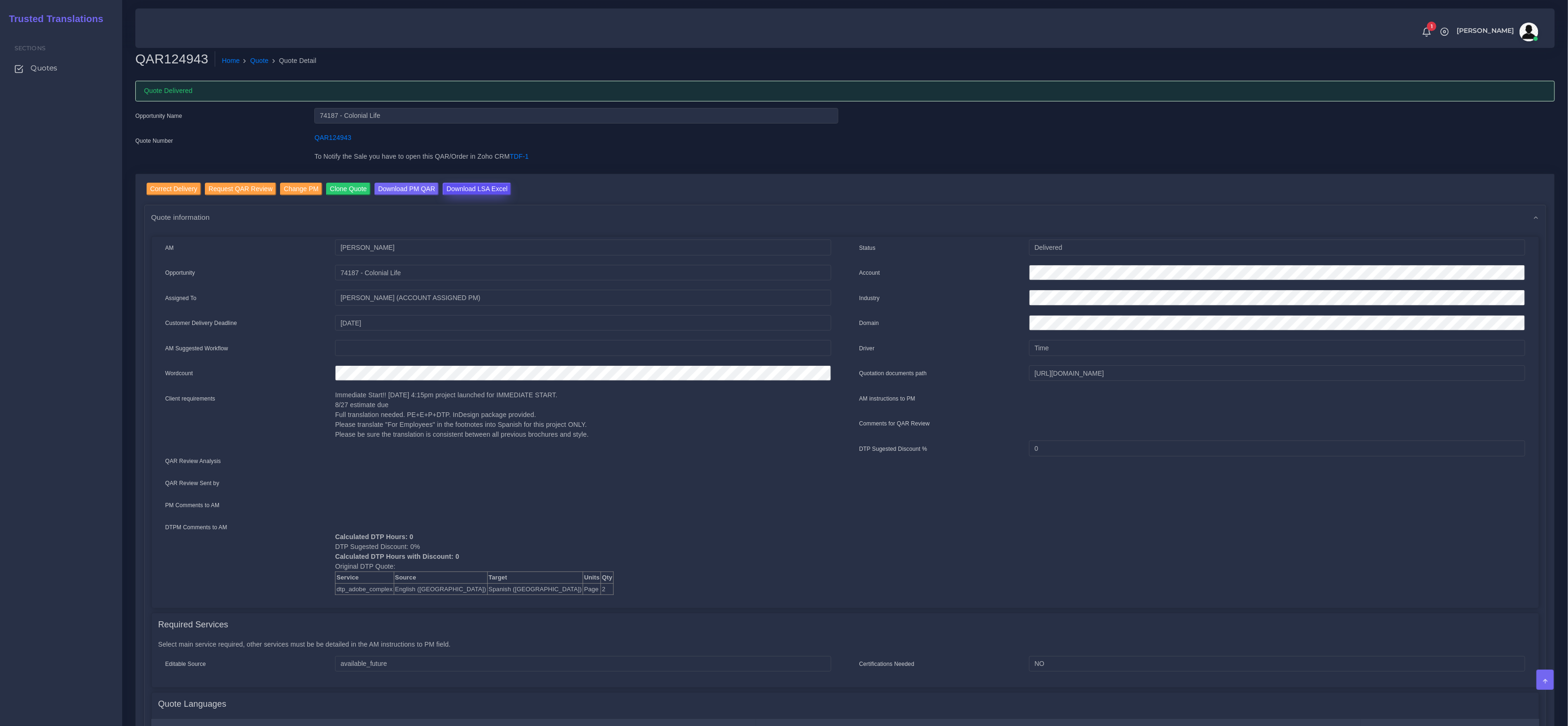
click at [489, 188] on input "Download LSA Excel" at bounding box center [477, 189] width 69 height 13
click at [255, 61] on link "Quote" at bounding box center [260, 61] width 18 height 10
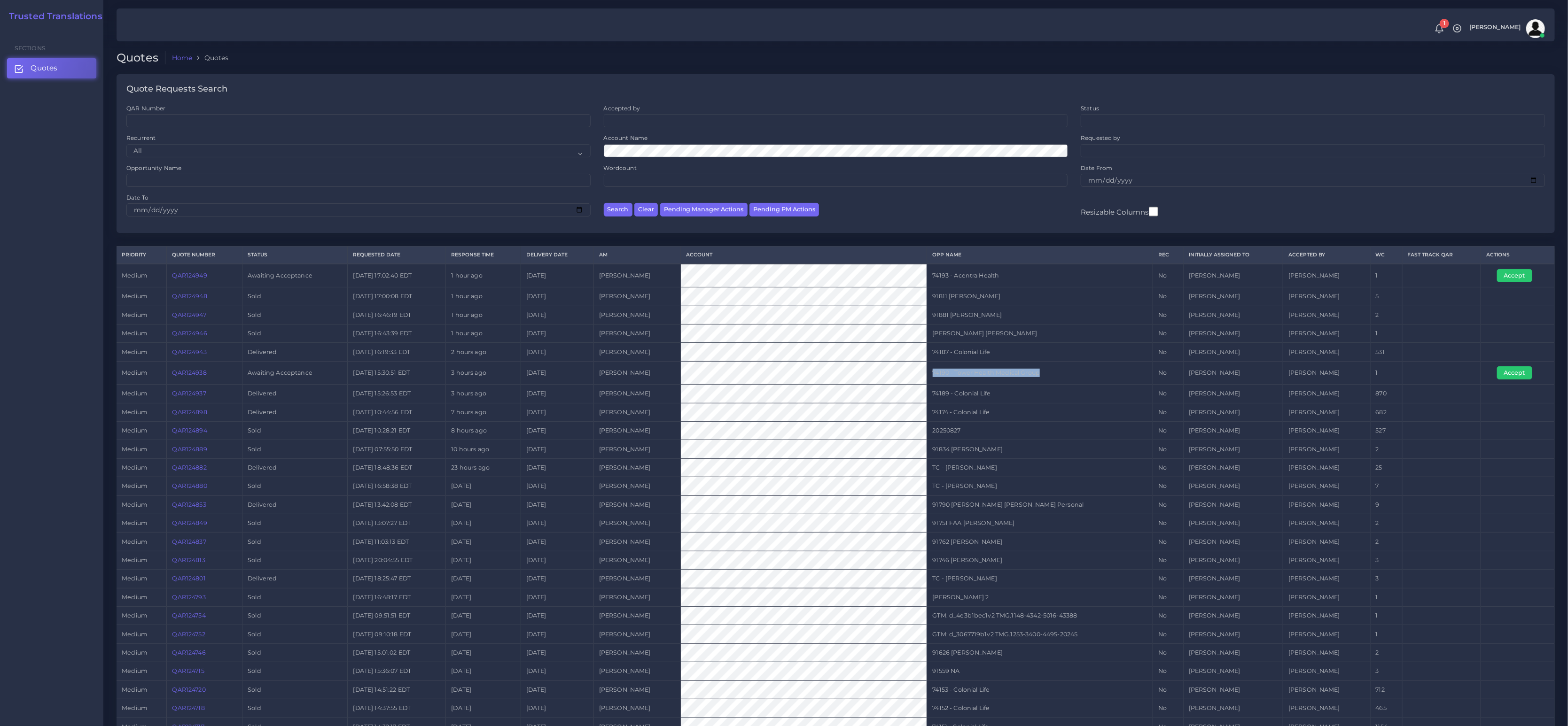
drag, startPoint x: 1032, startPoint y: 371, endPoint x: 919, endPoint y: 371, distance: 113.0
click at [927, 371] on td "74190 - Tower Health Medical Group" at bounding box center [1040, 373] width 226 height 23
click at [969, 387] on td "74189 - Colonial Life" at bounding box center [1040, 394] width 226 height 18
drag, startPoint x: 1057, startPoint y: 372, endPoint x: 529, endPoint y: 369, distance: 528.0
click at [394, 369] on tr "medium QAR124938 Awaiting Acceptance 2025-08-27 15:30:51 EDT 3 hours ago 2025-0…" at bounding box center [835, 373] width 1439 height 23
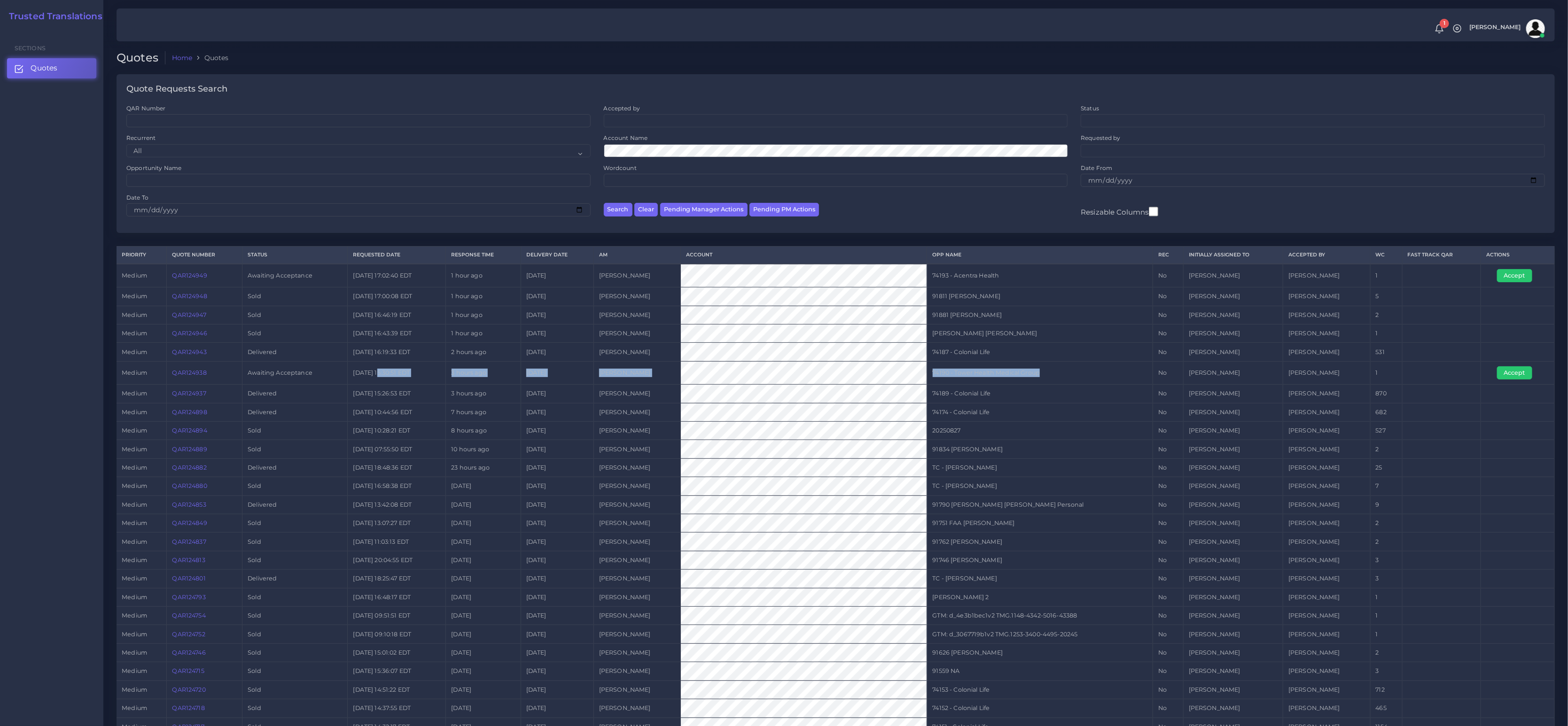
click at [927, 372] on td "74190 - Tower Health Medical Group" at bounding box center [1040, 373] width 226 height 23
click at [964, 377] on td "74190 - Tower Health Medical Group" at bounding box center [1040, 373] width 226 height 23
click at [947, 374] on td "74190 - Tower Health Medical Group" at bounding box center [1040, 373] width 226 height 23
click at [200, 374] on link "QAR124938" at bounding box center [189, 373] width 34 height 7
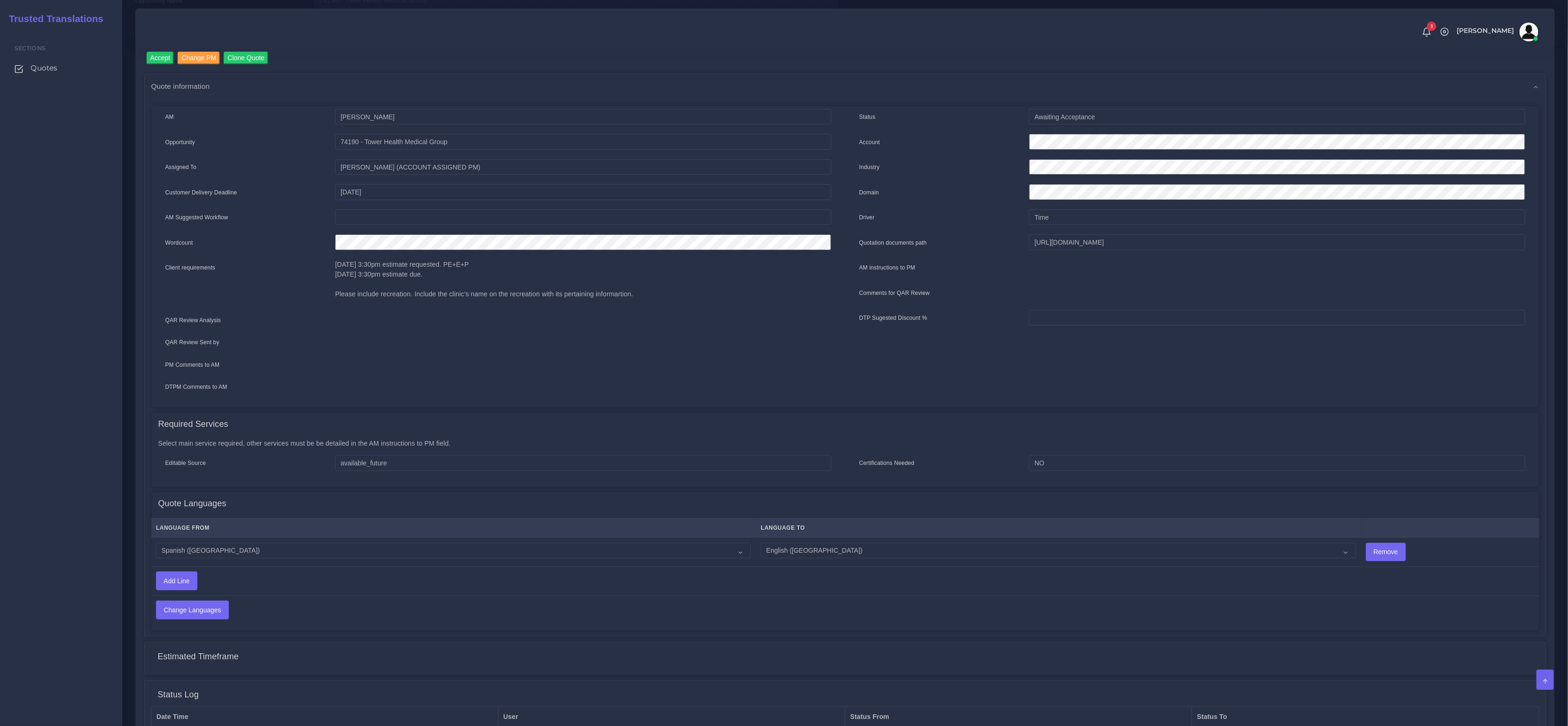
scroll to position [48, 0]
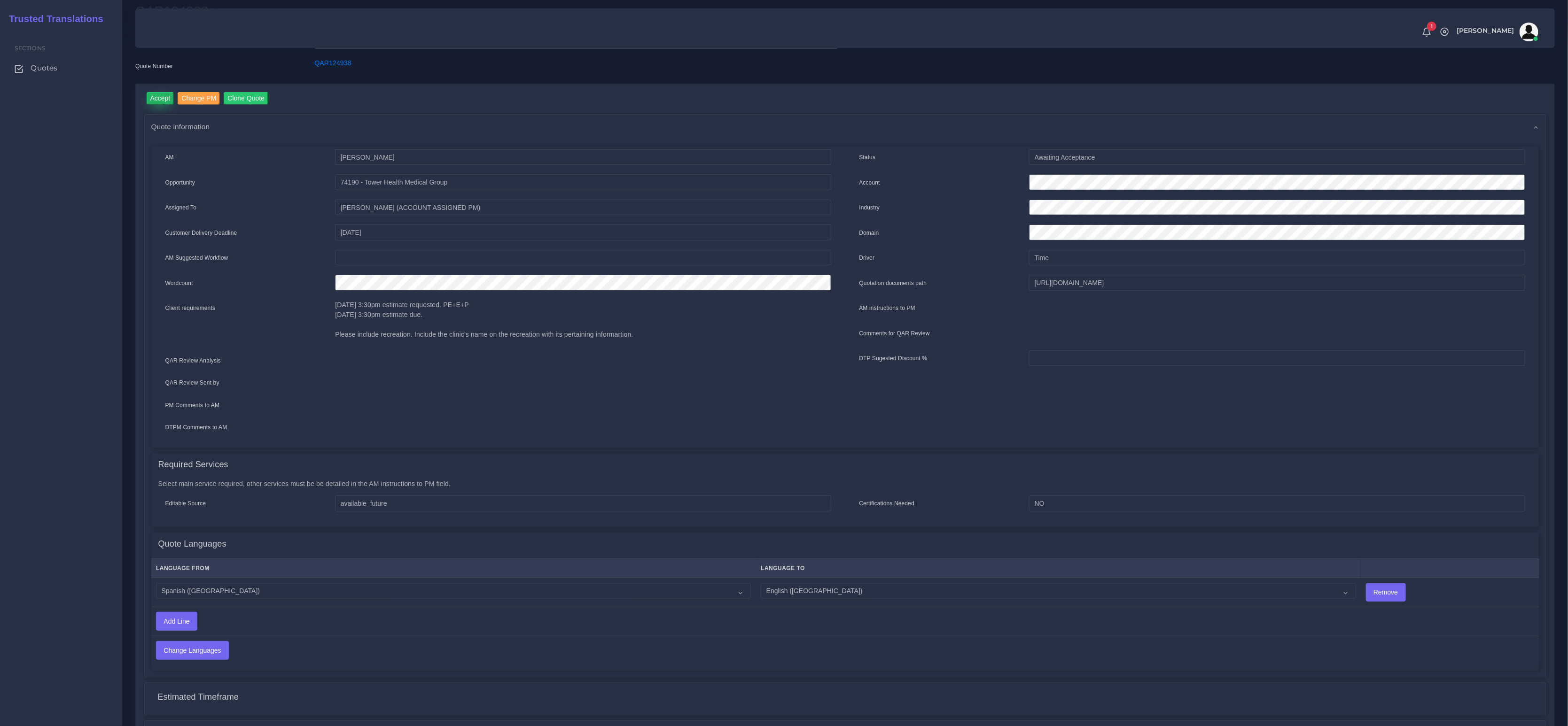
click at [156, 101] on input "Accept" at bounding box center [160, 98] width 28 height 13
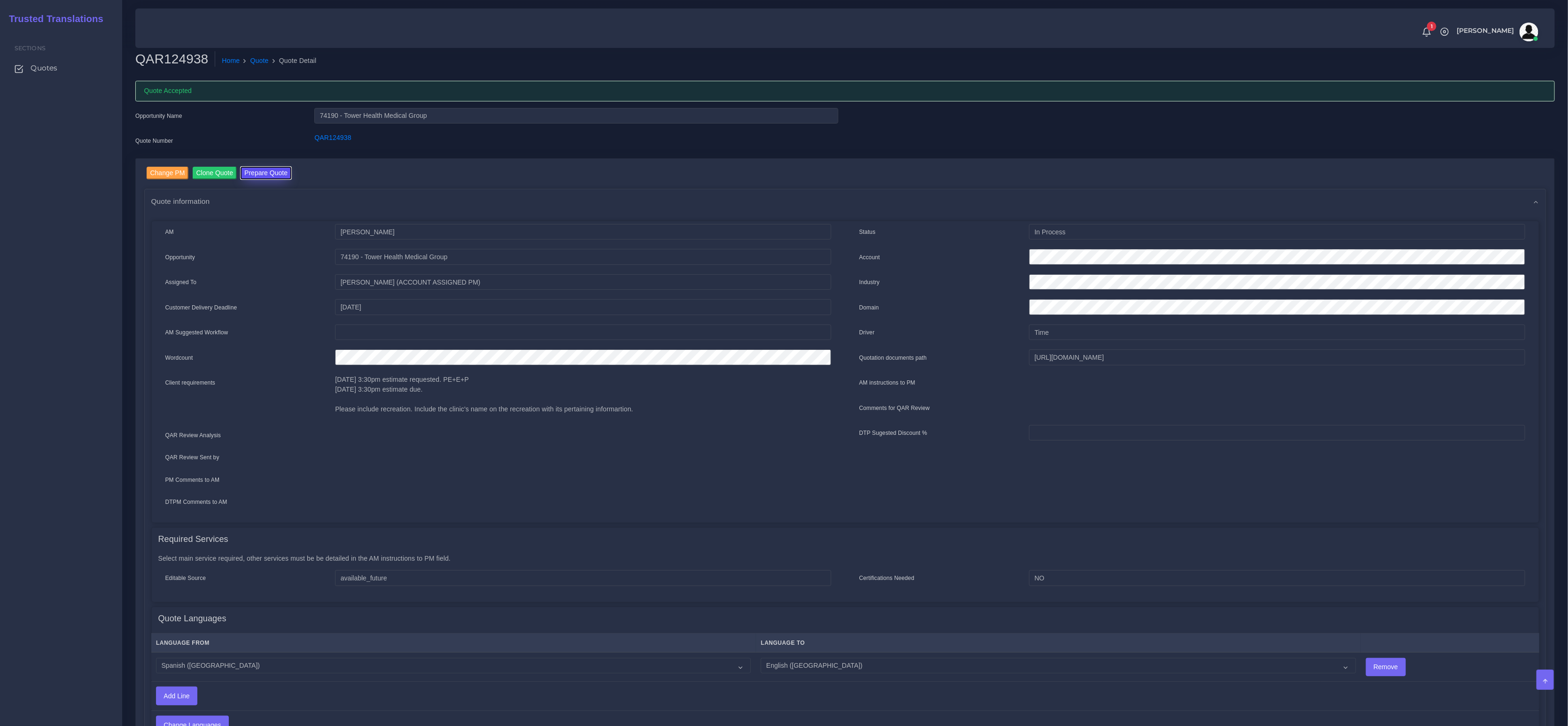
click at [265, 173] on button "Prepare Quote" at bounding box center [266, 173] width 51 height 13
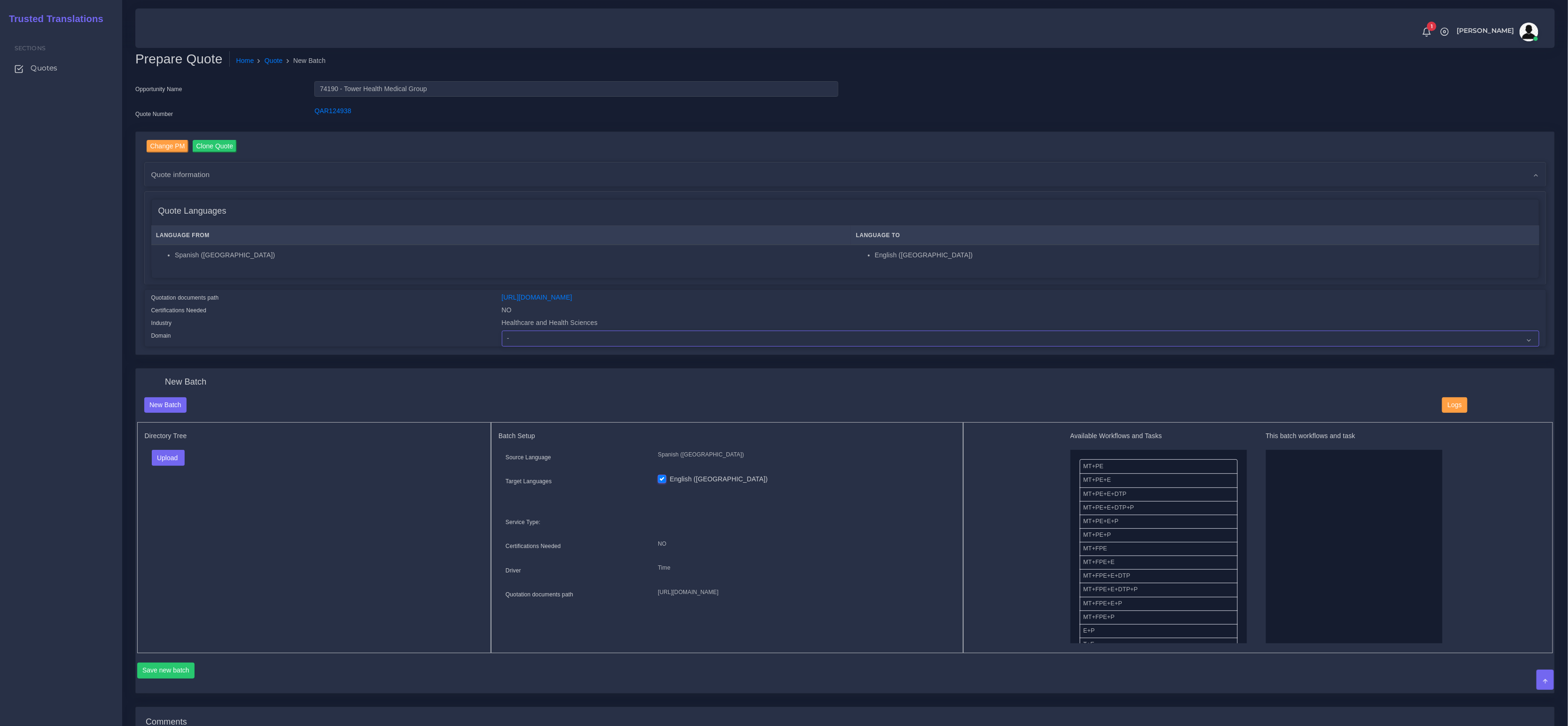
click at [571, 336] on select "- Advertising and Media Agriculture, Forestry and Fishing Architecture, Buildin…" at bounding box center [1021, 339] width 1038 height 16
select select "Healthcare and Health Sciences"
click at [502, 331] on select "- Advertising and Media Agriculture, Forestry and Fishing Architecture, Buildin…" at bounding box center [1021, 339] width 1038 height 16
click at [356, 298] on div "Quotation documents path" at bounding box center [319, 299] width 351 height 13
click at [170, 452] on button "Upload" at bounding box center [169, 458] width 33 height 16
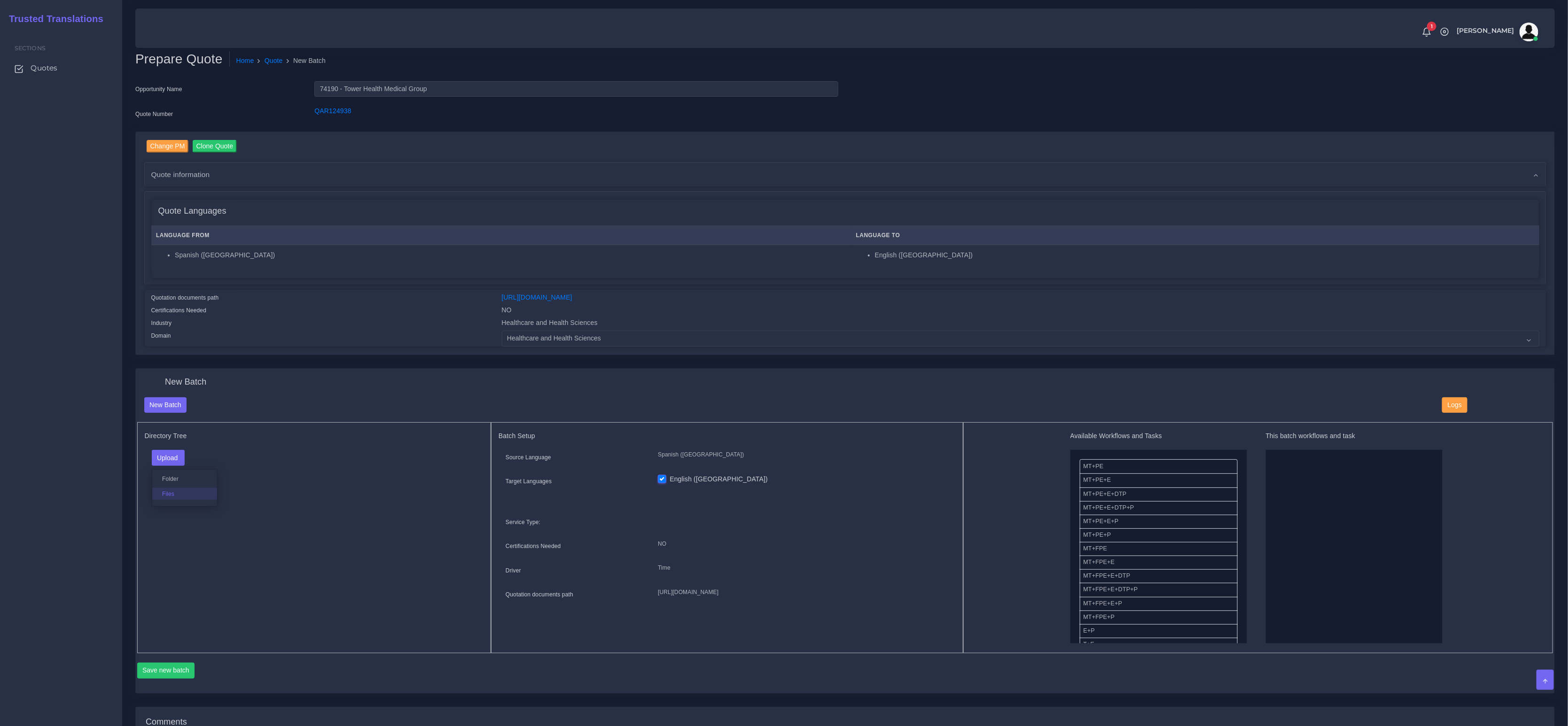
click at [168, 490] on label "Files" at bounding box center [185, 494] width 65 height 12
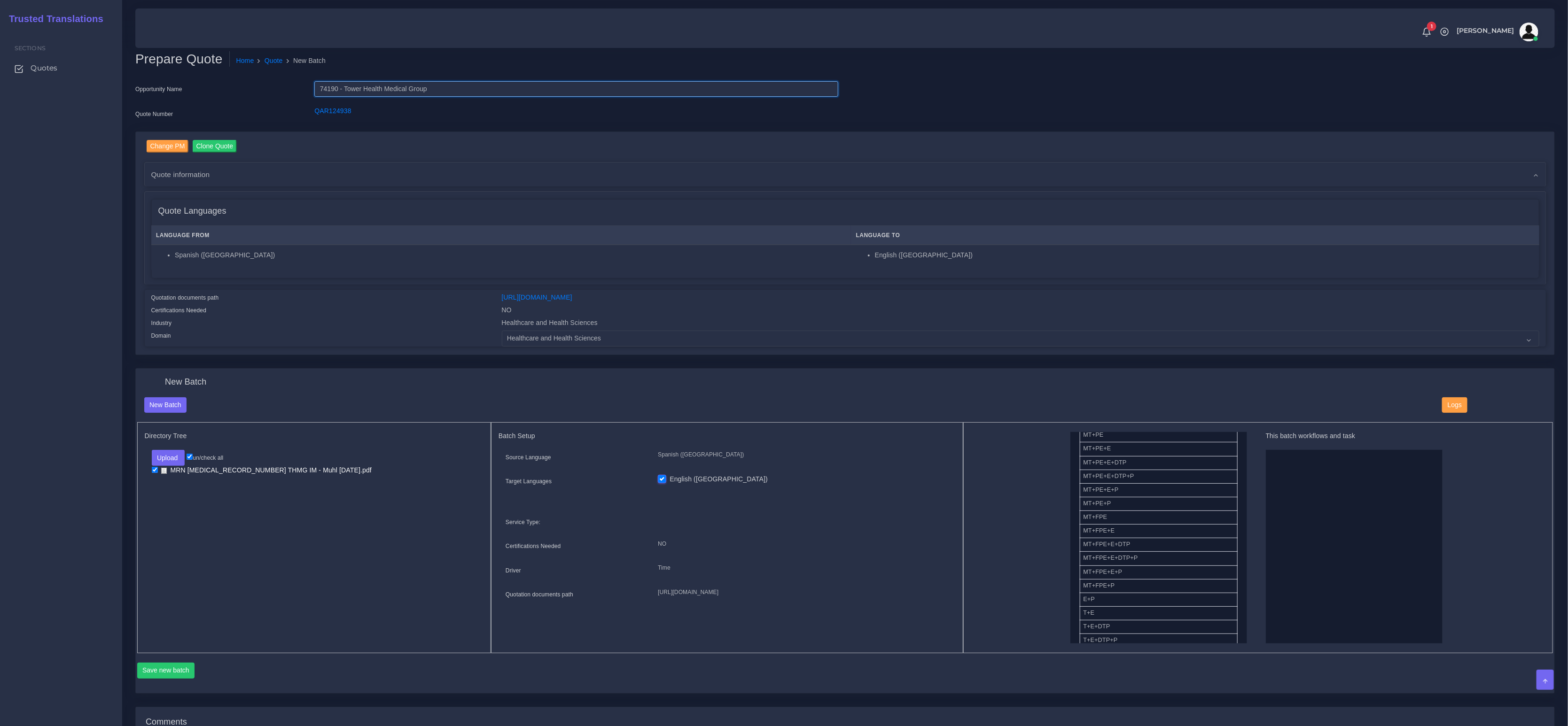
click at [329, 92] on input "74190 - Tower Health Medical Group" at bounding box center [576, 89] width 523 height 16
drag, startPoint x: 1098, startPoint y: 622, endPoint x: 1281, endPoint y: 500, distance: 219.9
drag, startPoint x: 1098, startPoint y: 607, endPoint x: 1314, endPoint y: 592, distance: 216.5
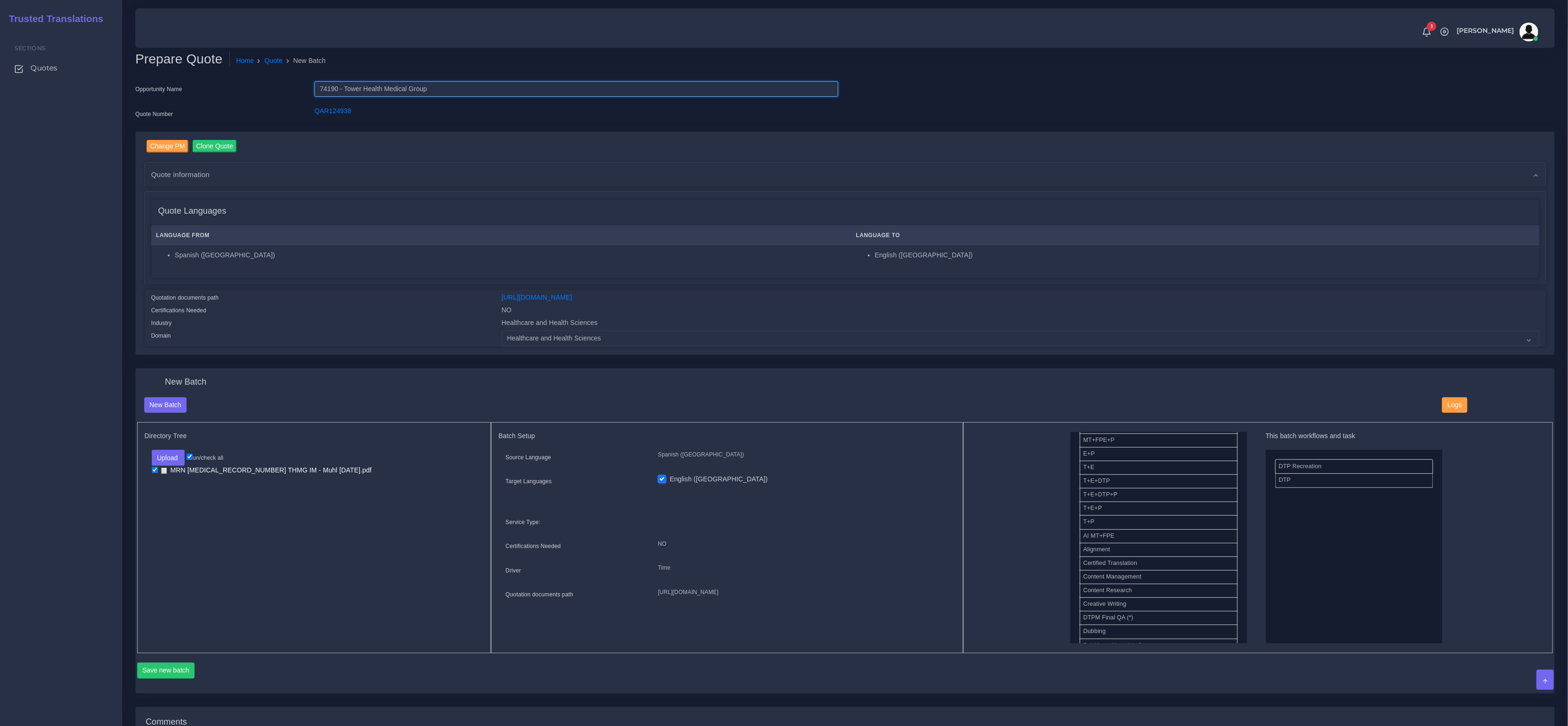
scroll to position [0, 0]
drag, startPoint x: 1106, startPoint y: 520, endPoint x: 1296, endPoint y: 474, distance: 195.5
click at [182, 671] on button "Save new batch" at bounding box center [166, 671] width 58 height 16
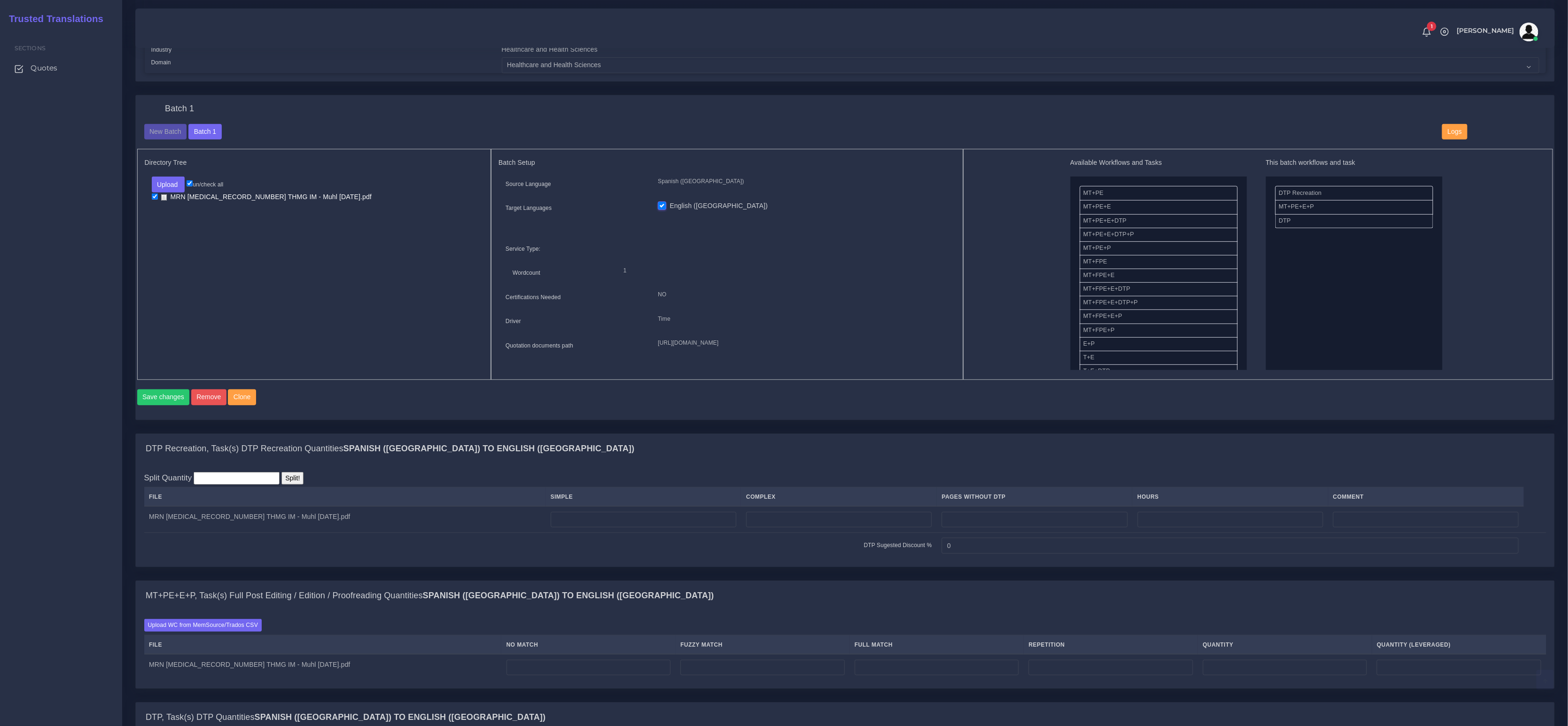
scroll to position [331, 0]
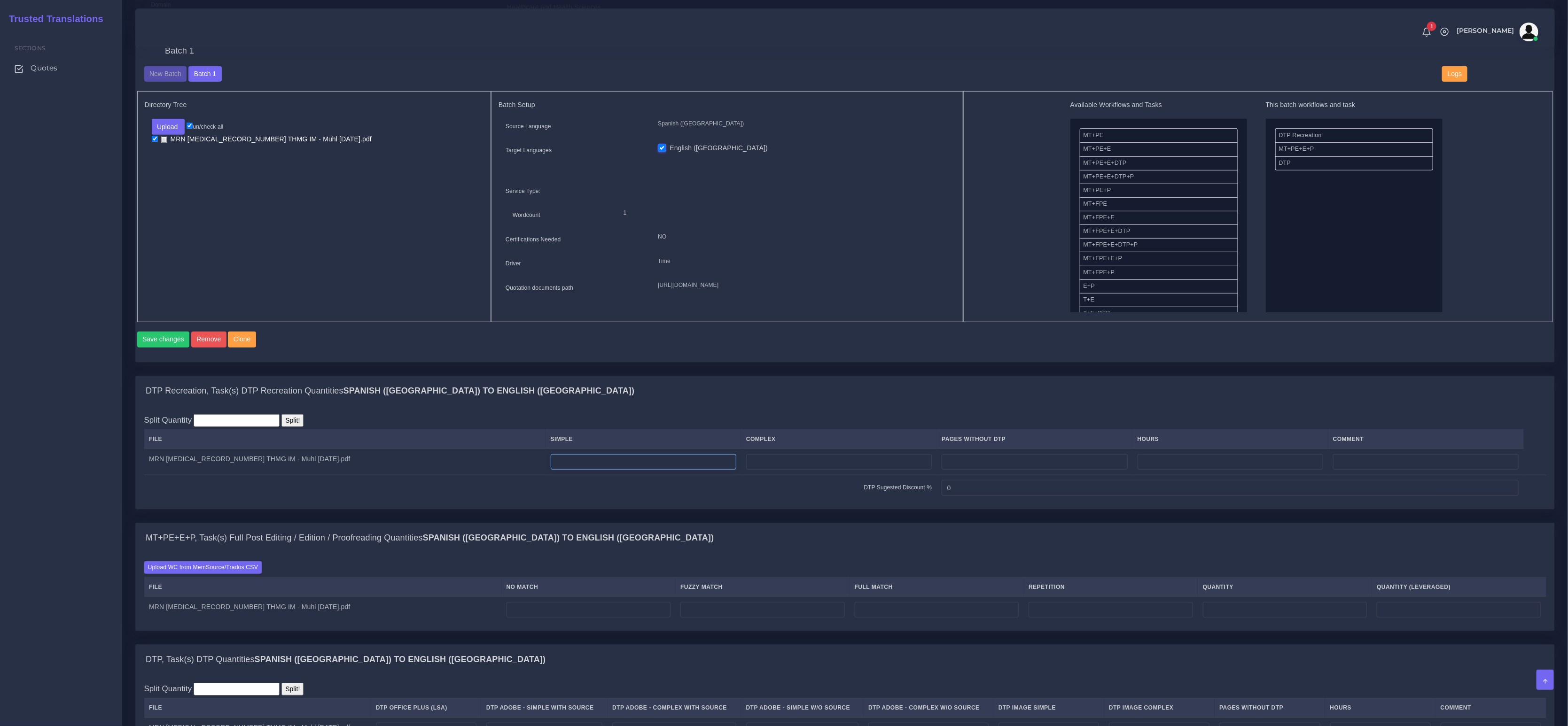
click at [551, 470] on input "number" at bounding box center [644, 462] width 186 height 16
click at [746, 470] on input "number" at bounding box center [839, 462] width 186 height 16
type input "1"
click at [506, 618] on input "number" at bounding box center [588, 610] width 164 height 16
type input "142"
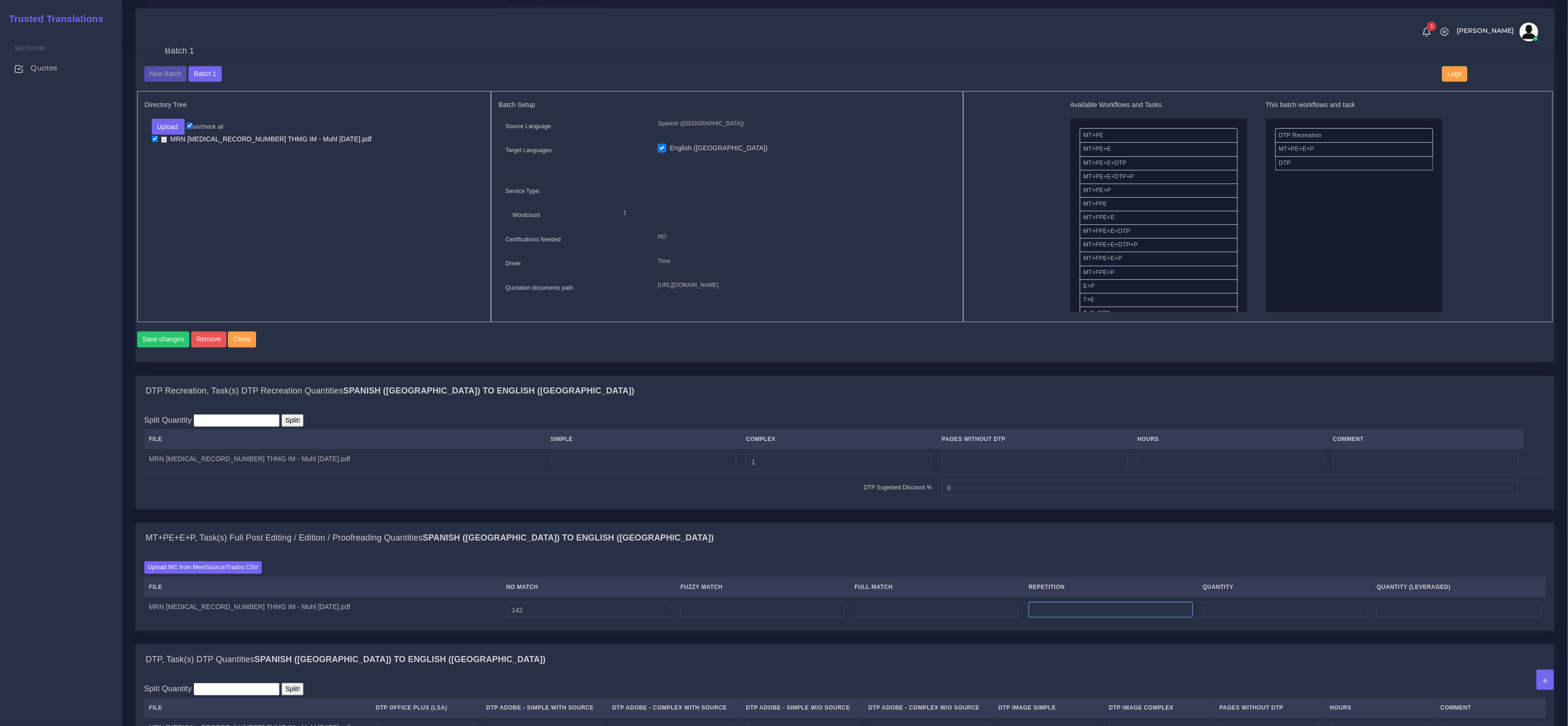
type input "142"
click at [1038, 613] on input "number" at bounding box center [1111, 610] width 164 height 16
type input "1"
type input "21"
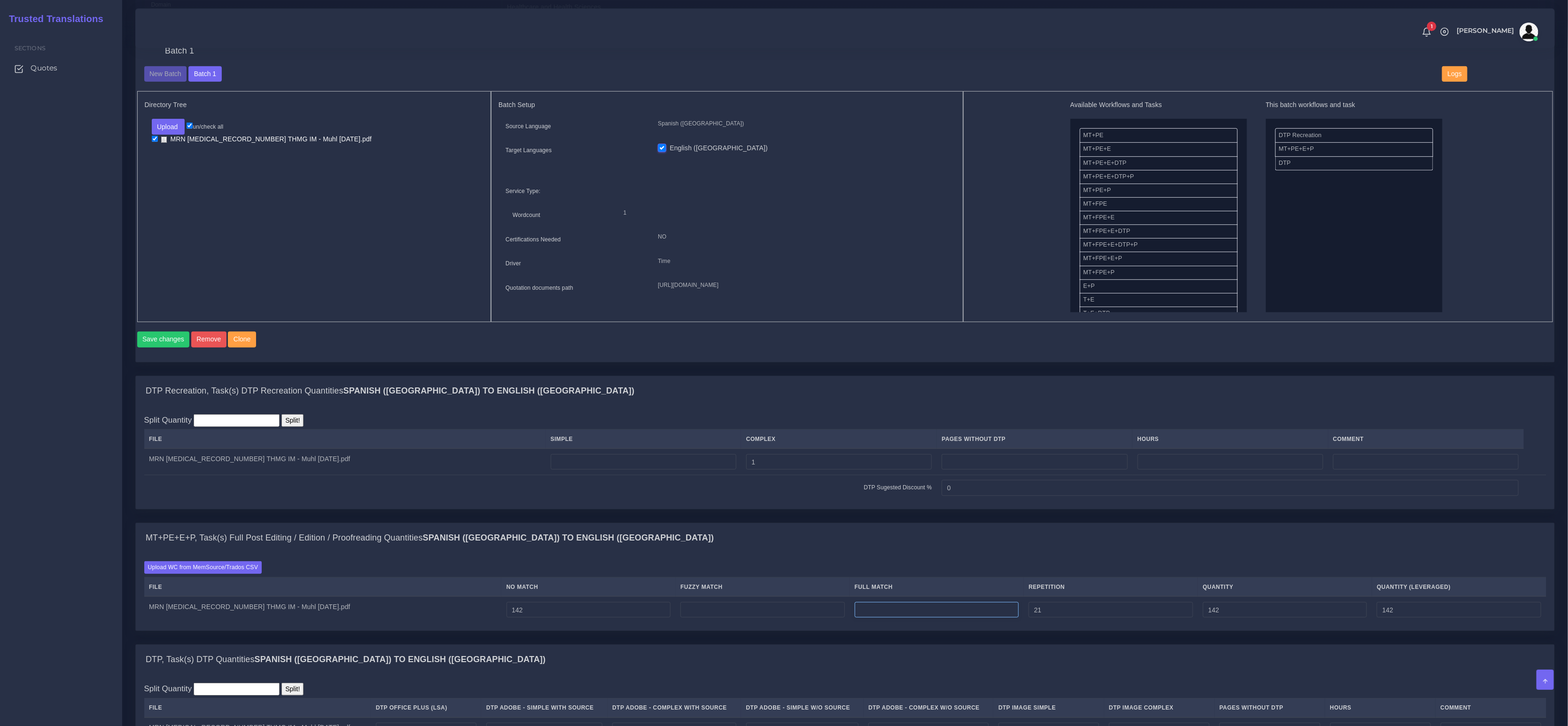
type input "163"
type input "147"
click at [921, 618] on input "number" at bounding box center [937, 610] width 164 height 16
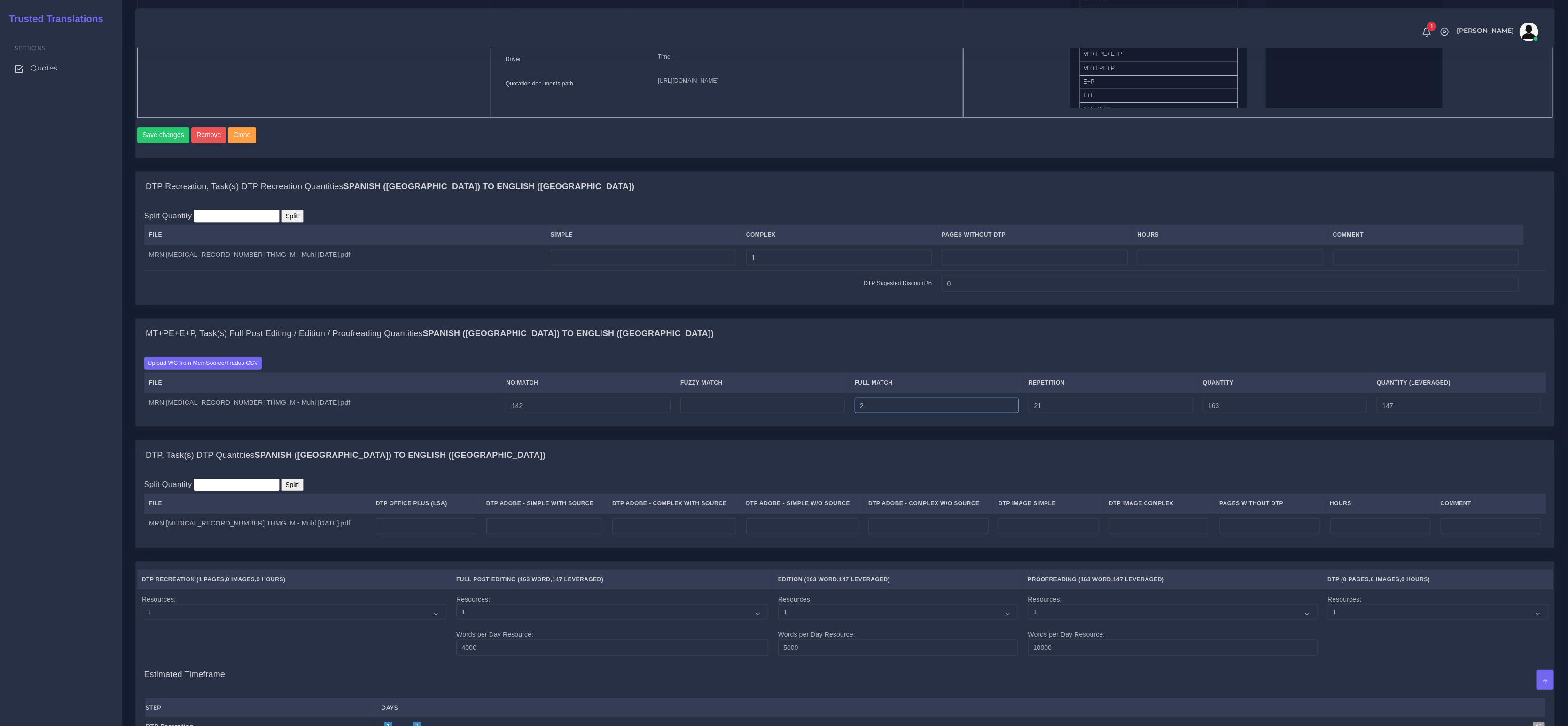
scroll to position [573, 0]
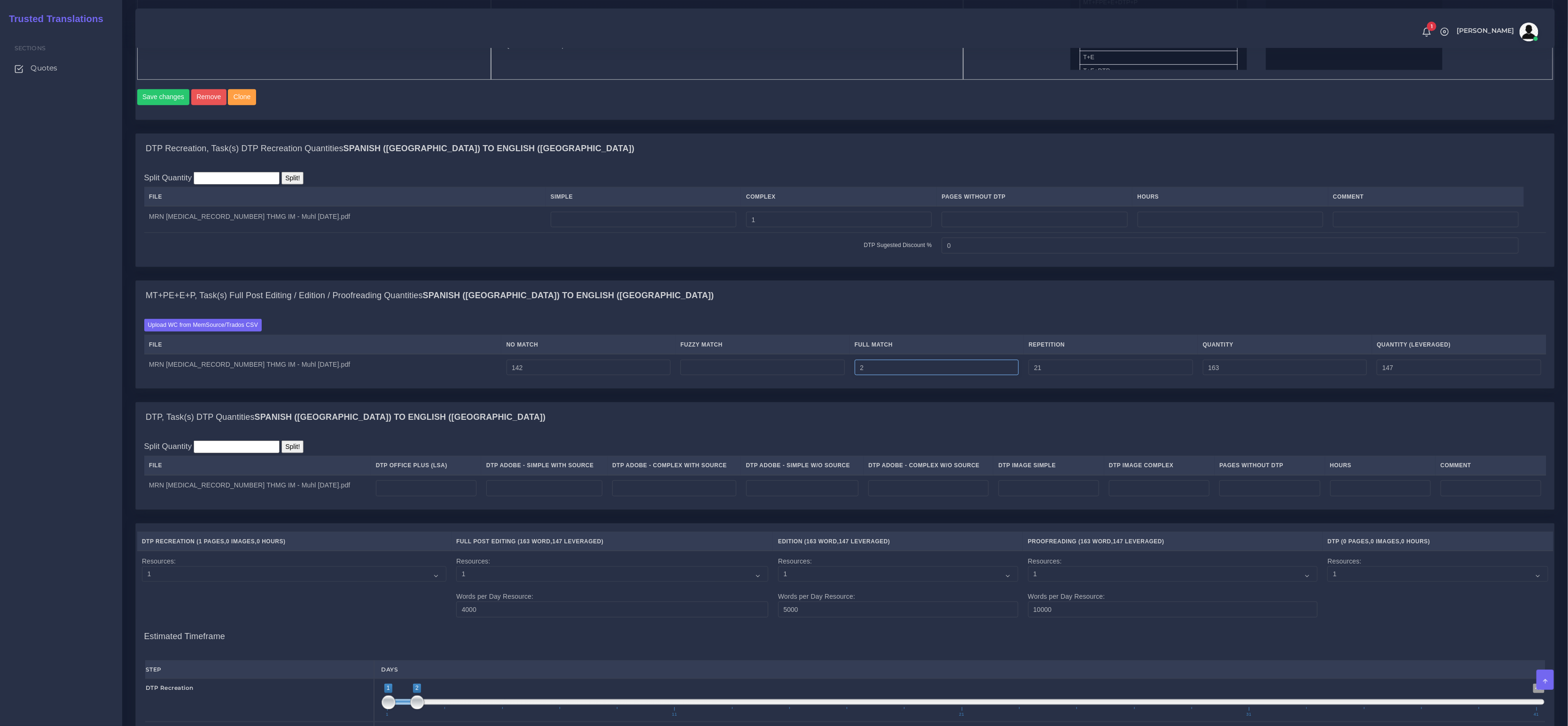
type input "2"
type input "165"
click at [380, 495] on input "number" at bounding box center [426, 488] width 101 height 16
type input "1"
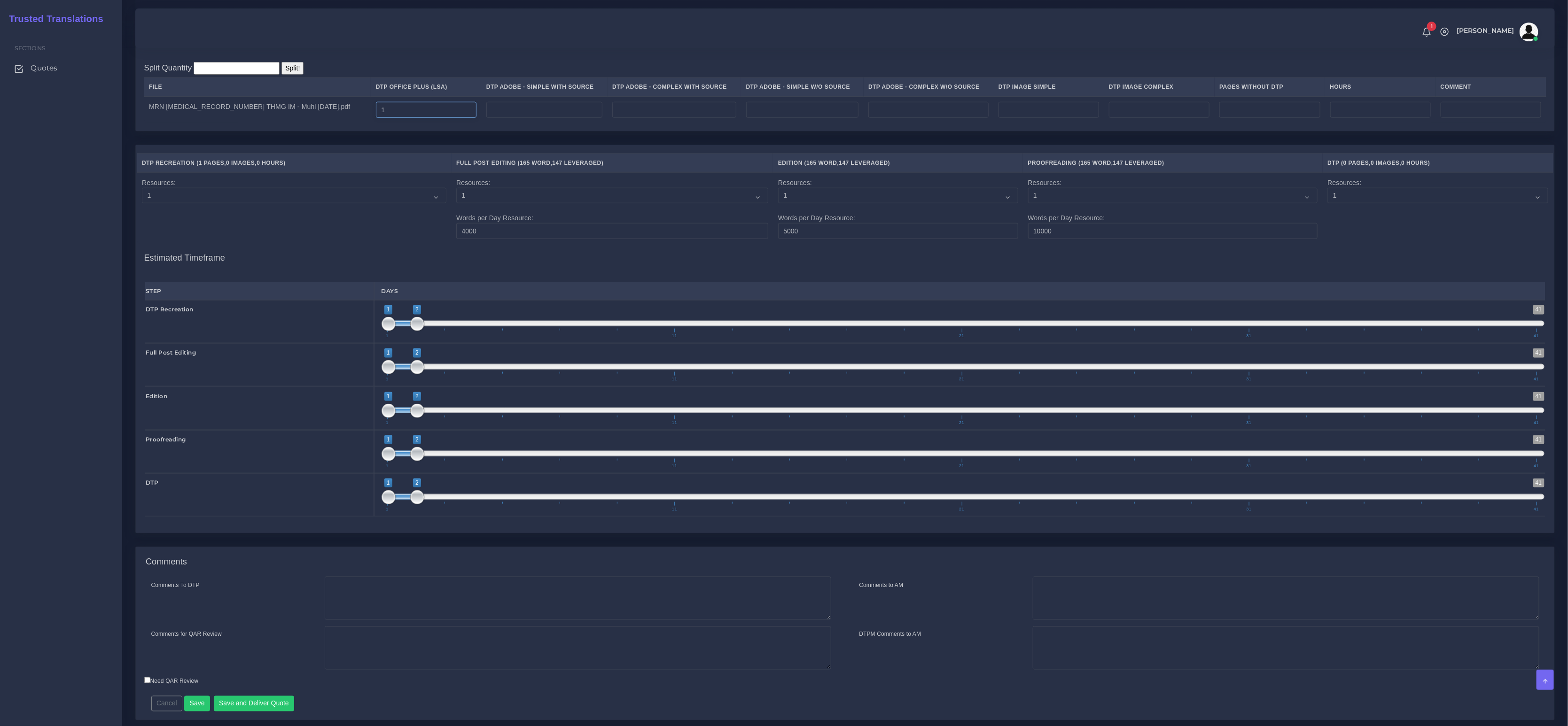
scroll to position [985, 0]
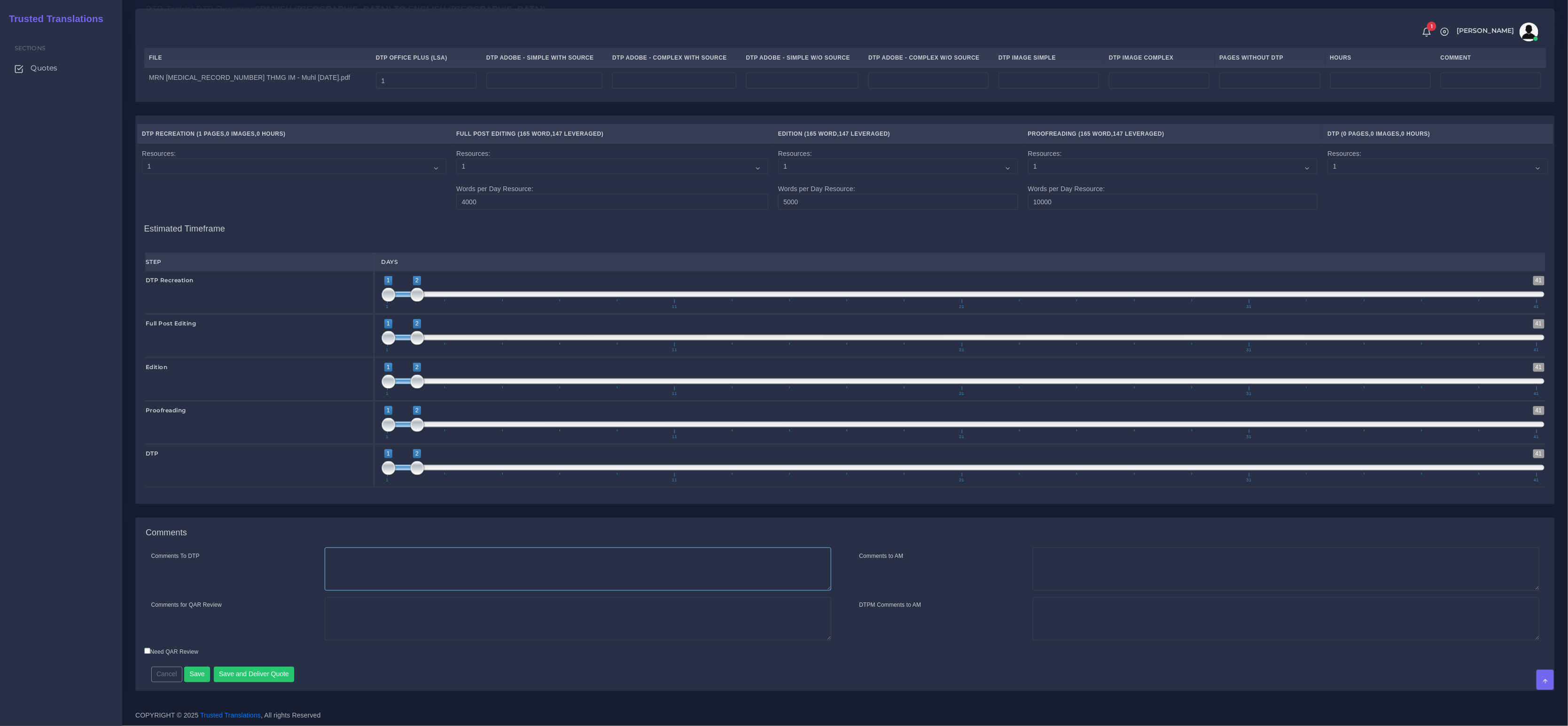
click at [417, 581] on textarea "Comments To DTP" at bounding box center [578, 569] width 506 height 43
paste textarea "Include the clinic's name on the recreation with its pertaining informartion."
type textarea "Include the clinic's name on the recreation with its pertaining informartion."
drag, startPoint x: 250, startPoint y: 674, endPoint x: 254, endPoint y: 668, distance: 7.2
click at [250, 674] on button "Save and Deliver Quote" at bounding box center [254, 675] width 81 height 16
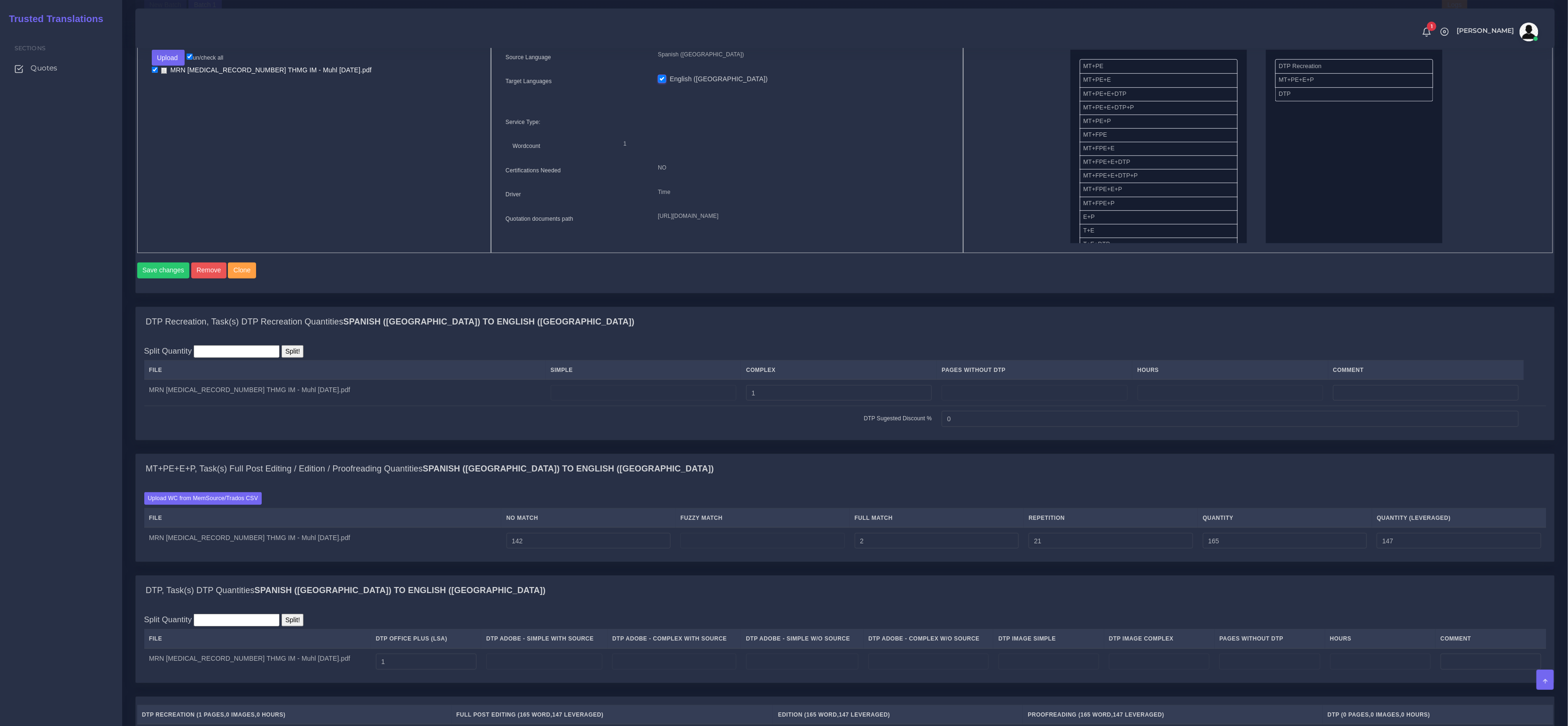
scroll to position [211, 0]
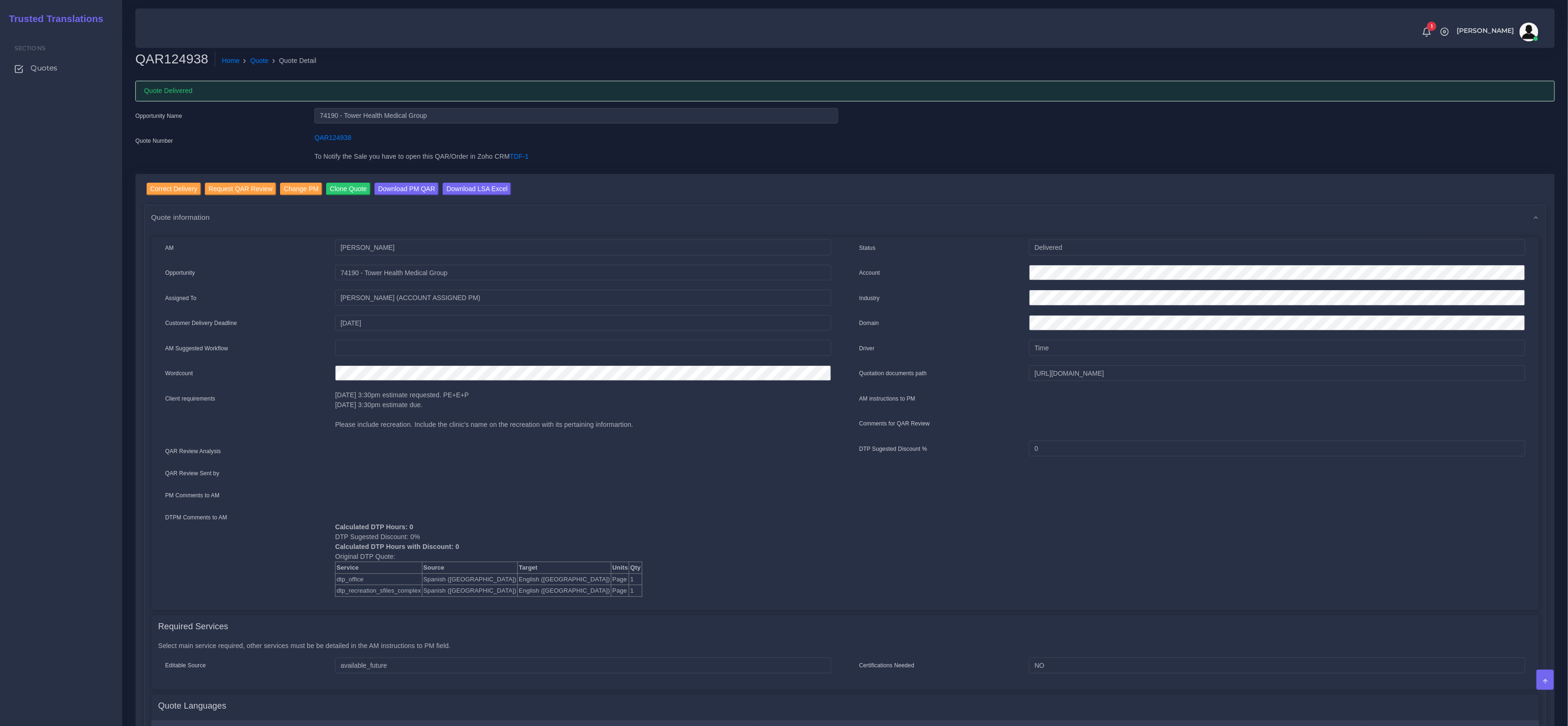
click at [276, 51] on ol "Home Quote Quote Detail" at bounding box center [706, 61] width 981 height 20
click at [266, 59] on link "Quote" at bounding box center [260, 61] width 18 height 10
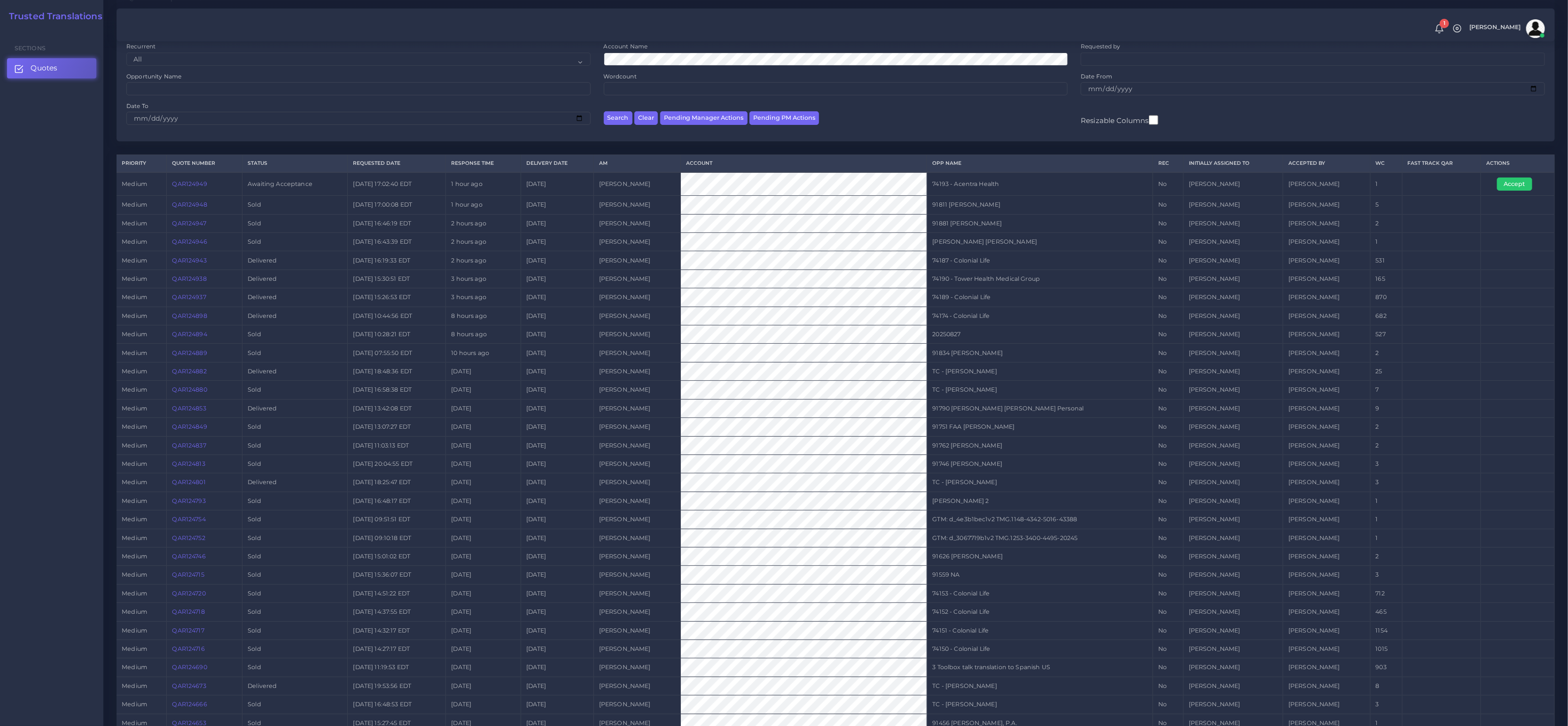
scroll to position [152, 0]
